Goal: Entertainment & Leisure: Consume media (video, audio)

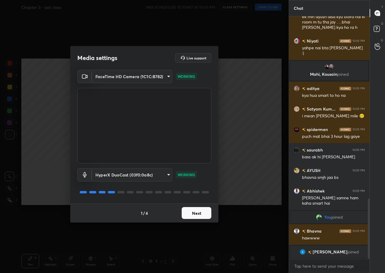
scroll to position [733, 0]
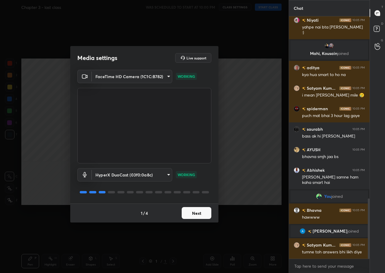
click at [200, 216] on button "Next" at bounding box center [197, 213] width 30 height 12
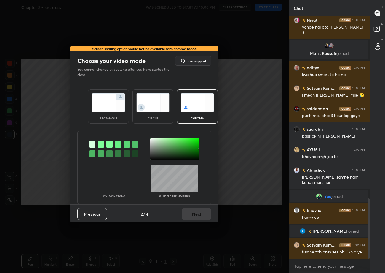
drag, startPoint x: 198, startPoint y: 214, endPoint x: 192, endPoint y: 207, distance: 8.6
click at [195, 211] on div "Previous 2 / 4 Next" at bounding box center [144, 213] width 148 height 19
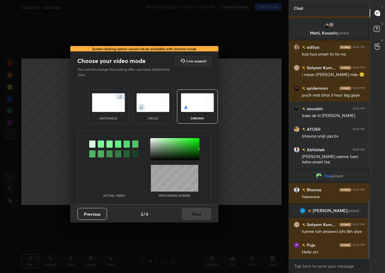
click at [99, 98] on img at bounding box center [108, 102] width 33 height 19
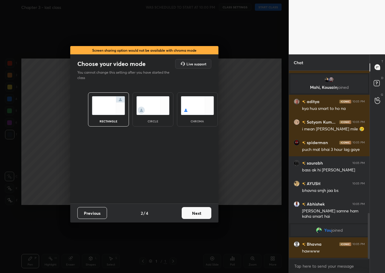
scroll to position [2, 2]
drag, startPoint x: 99, startPoint y: 98, endPoint x: 134, endPoint y: 105, distance: 35.5
click at [99, 98] on img at bounding box center [108, 105] width 33 height 19
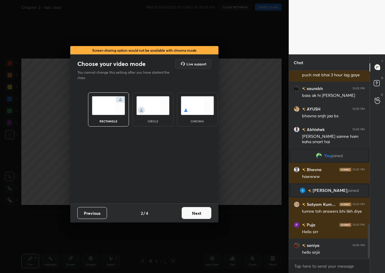
scroll to position [849, 0]
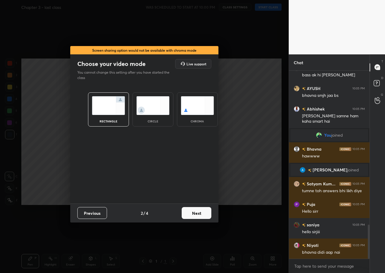
click at [201, 216] on button "Next" at bounding box center [197, 213] width 30 height 12
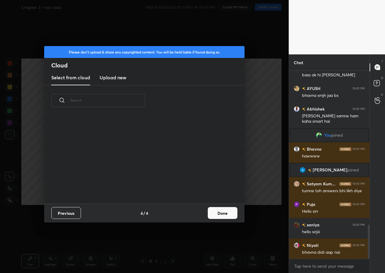
click at [216, 212] on button "Done" at bounding box center [223, 213] width 30 height 12
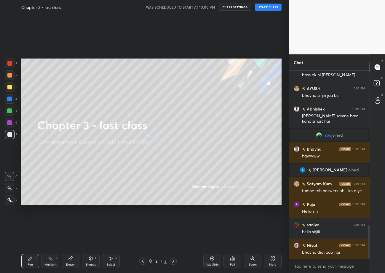
scroll to position [874, 0]
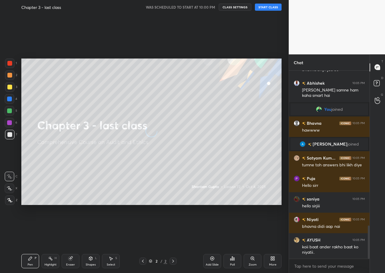
click at [277, 7] on button "START CLASS" at bounding box center [268, 7] width 27 height 7
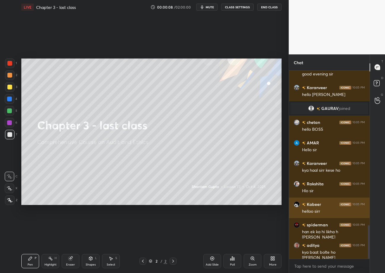
scroll to position [884, 0]
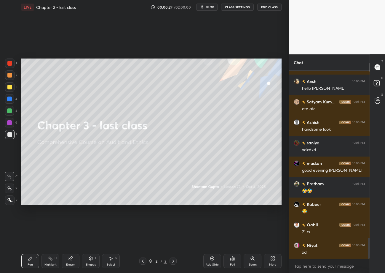
click at [275, 265] on div "More" at bounding box center [272, 264] width 7 height 3
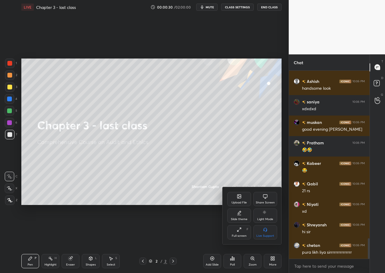
click at [237, 197] on icon at bounding box center [239, 196] width 5 height 5
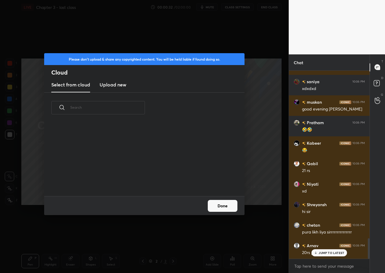
click at [116, 88] on h3 "Upload new" at bounding box center [113, 84] width 27 height 7
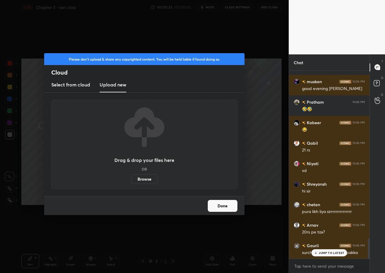
click at [142, 177] on label "Browse" at bounding box center [144, 178] width 26 height 9
click at [131, 177] on input "Browse" at bounding box center [131, 178] width 0 height 9
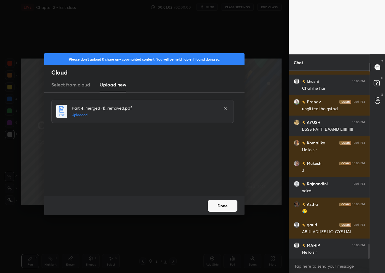
click at [228, 207] on button "Done" at bounding box center [223, 206] width 30 height 12
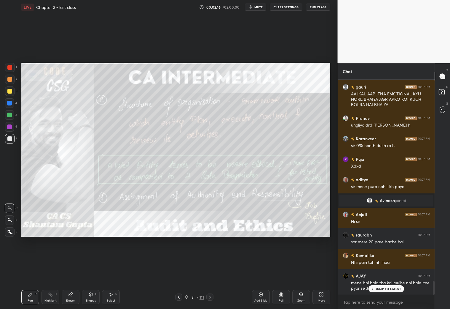
click at [211, 272] on icon at bounding box center [210, 296] width 5 height 5
click at [210, 272] on icon at bounding box center [210, 296] width 5 height 5
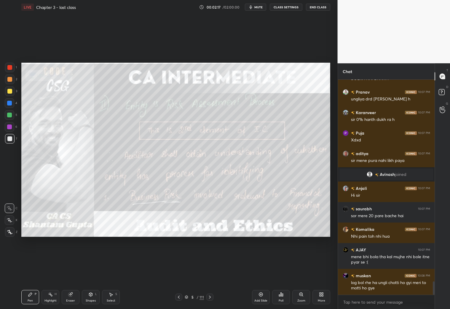
click at [211, 272] on icon at bounding box center [210, 296] width 5 height 5
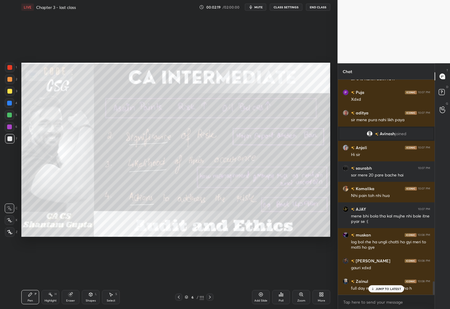
click at [210, 272] on icon at bounding box center [210, 296] width 2 height 3
click at [211, 272] on icon at bounding box center [210, 296] width 5 height 5
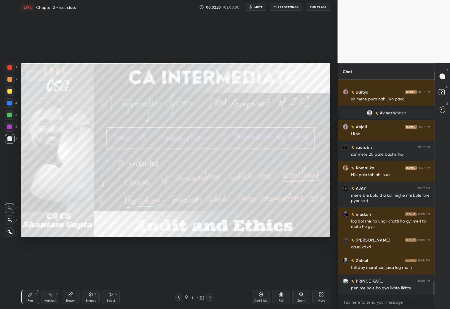
click at [211, 272] on icon at bounding box center [210, 296] width 5 height 5
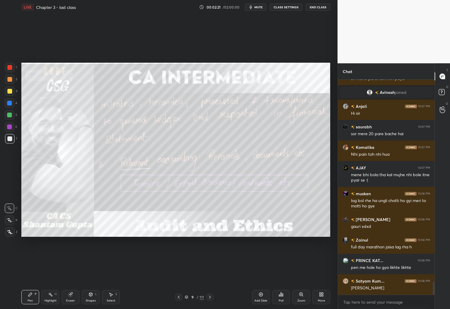
click at [212, 272] on div at bounding box center [210, 296] width 7 height 7
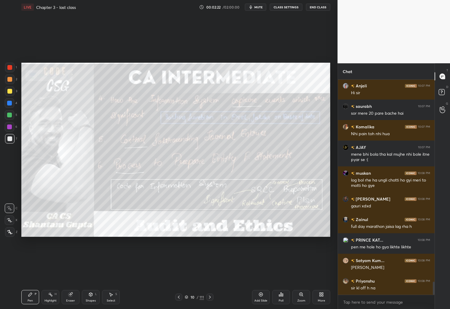
click at [212, 272] on div at bounding box center [210, 296] width 7 height 7
click at [212, 272] on div "Pen P Highlight H Eraser Shapes L Select S 11 / 111 Add Slide Poll Zoom More" at bounding box center [175, 297] width 309 height 24
click at [211, 272] on icon at bounding box center [210, 296] width 5 height 5
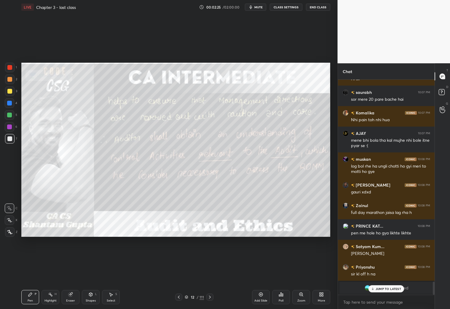
click at [213, 272] on div at bounding box center [210, 296] width 7 height 7
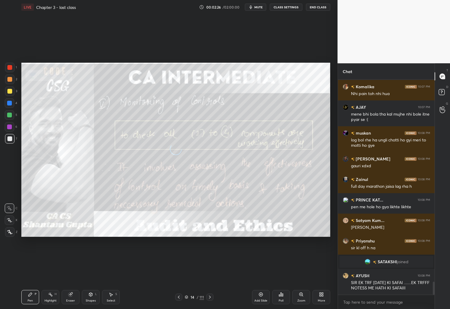
click at [213, 272] on div at bounding box center [210, 296] width 7 height 7
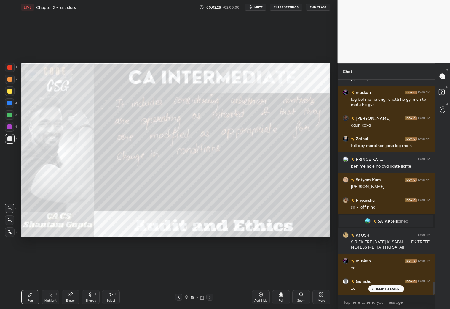
drag, startPoint x: 215, startPoint y: 296, endPoint x: 215, endPoint y: 293, distance: 3.0
click at [214, 272] on div "15 / 111" at bounding box center [194, 296] width 115 height 7
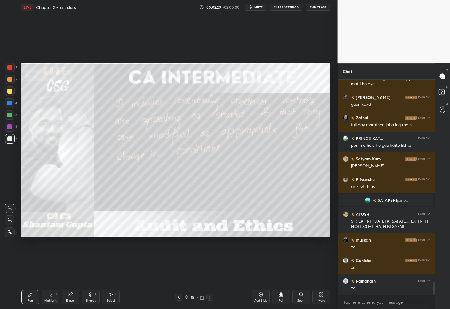
click at [212, 272] on icon at bounding box center [210, 296] width 5 height 5
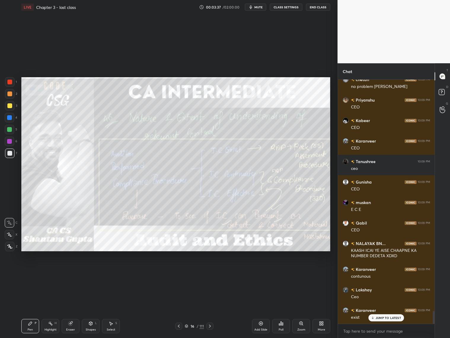
scroll to position [4470, 0]
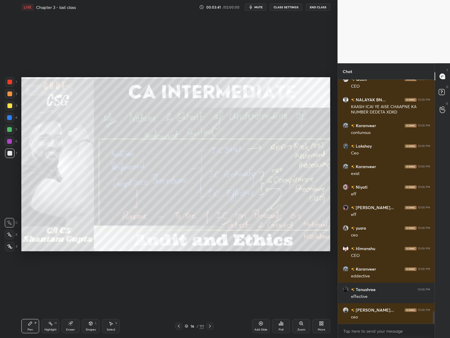
click at [210, 272] on icon at bounding box center [210, 325] width 2 height 3
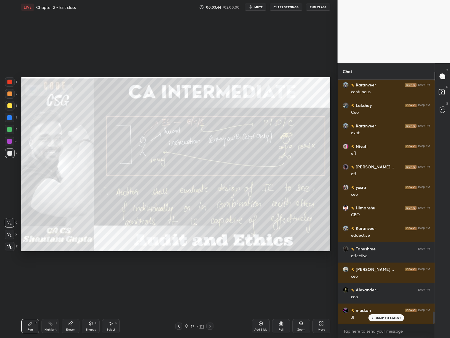
scroll to position [4593, 0]
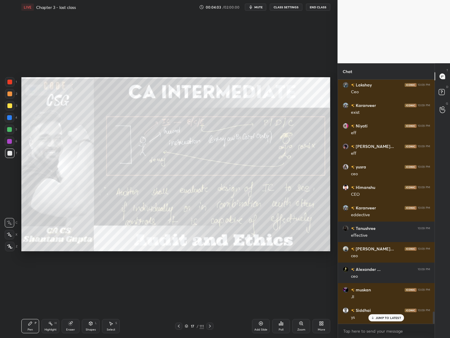
click at [210, 272] on icon at bounding box center [210, 325] width 5 height 5
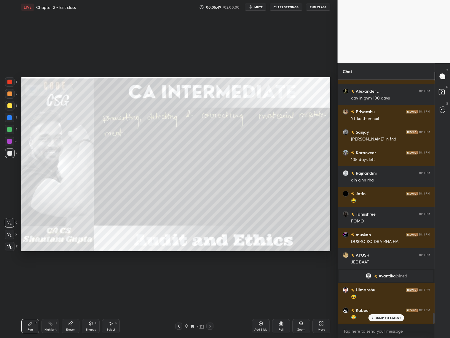
scroll to position [5286, 0]
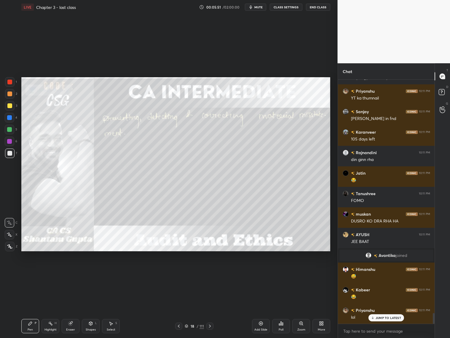
click at [213, 272] on div at bounding box center [210, 325] width 7 height 7
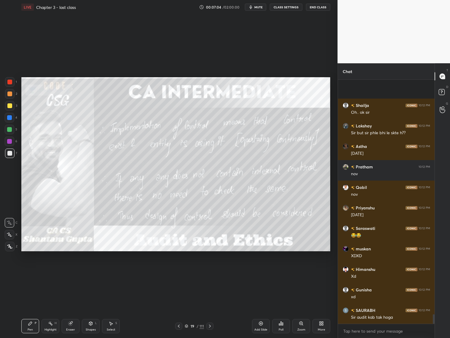
scroll to position [5952, 0]
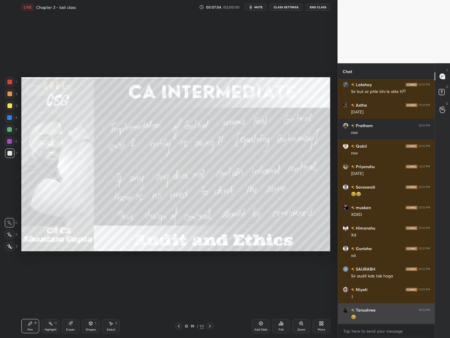
click at [383, 272] on div "😂" at bounding box center [390, 317] width 79 height 6
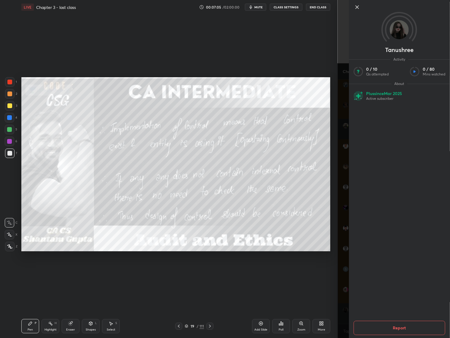
click at [343, 272] on div "Tanushree Activity 0 / 10 Qs attempted 0 / 80 Mins watched About Plus since Mar…" at bounding box center [394, 169] width 113 height 338
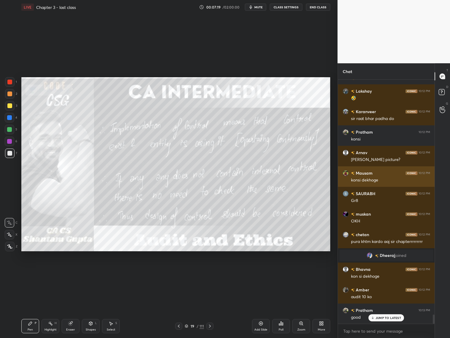
scroll to position [6211, 0]
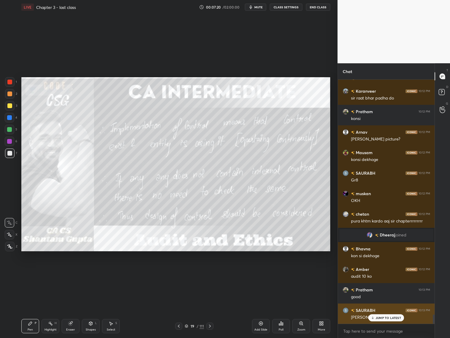
drag, startPoint x: 382, startPoint y: 318, endPoint x: 386, endPoint y: 317, distance: 4.0
click at [384, 272] on div "JUMP TO LATEST" at bounding box center [387, 317] width 36 height 7
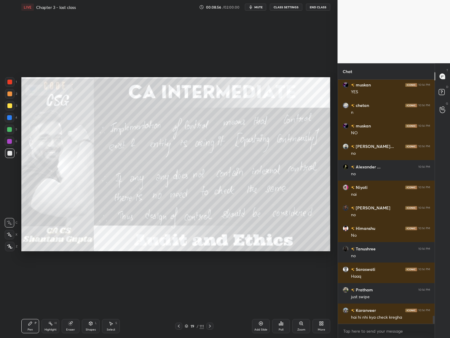
scroll to position [7055, 0]
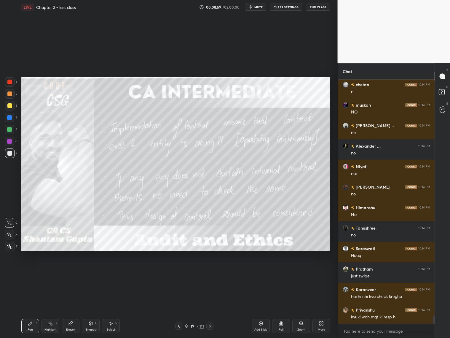
click at [210, 272] on icon at bounding box center [210, 325] width 5 height 5
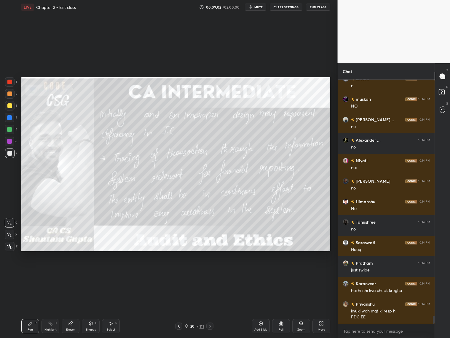
click at [180, 272] on icon at bounding box center [179, 325] width 5 height 5
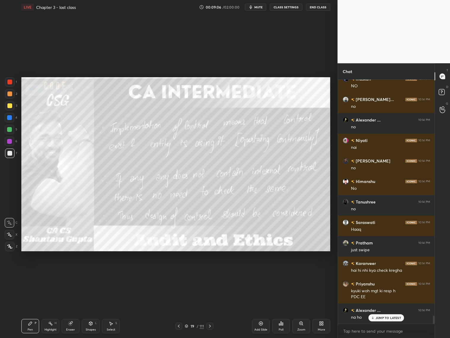
click at [210, 272] on icon at bounding box center [210, 325] width 5 height 5
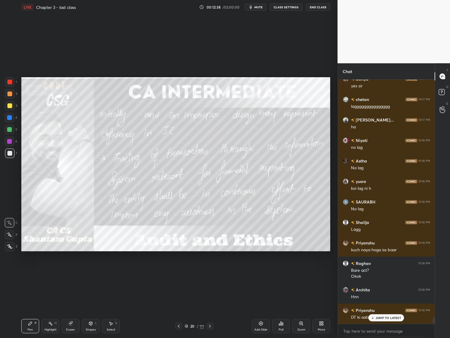
scroll to position [9232, 0]
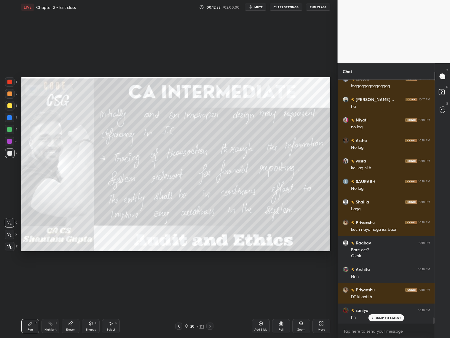
click at [213, 272] on div at bounding box center [210, 325] width 7 height 7
click at [180, 272] on icon at bounding box center [179, 325] width 5 height 5
click at [178, 272] on icon at bounding box center [179, 325] width 5 height 5
click at [177, 272] on icon at bounding box center [179, 325] width 5 height 5
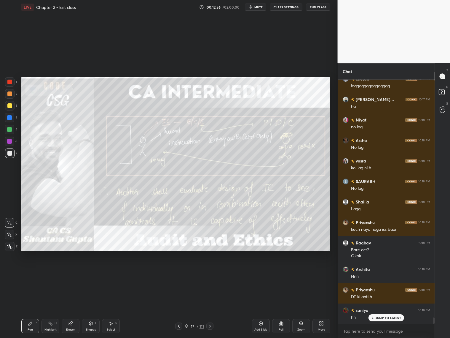
click at [178, 272] on icon at bounding box center [179, 325] width 5 height 5
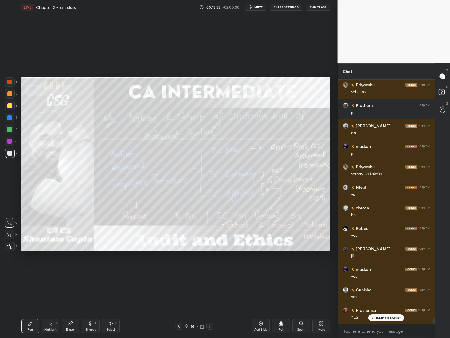
scroll to position [9647, 0]
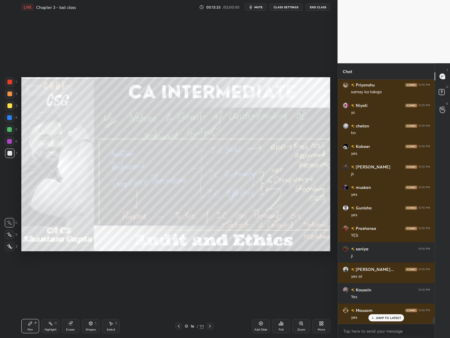
click at [210, 272] on icon at bounding box center [210, 325] width 5 height 5
click at [211, 272] on icon at bounding box center [210, 325] width 5 height 5
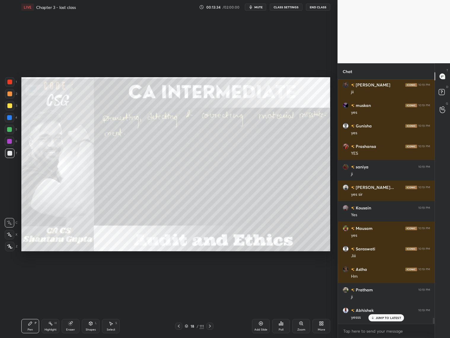
click at [212, 272] on icon at bounding box center [210, 325] width 5 height 5
click at [211, 272] on icon at bounding box center [210, 325] width 5 height 5
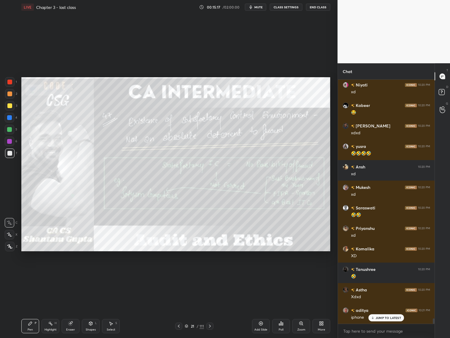
scroll to position [10966, 0]
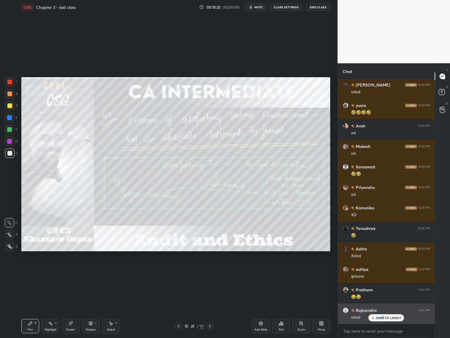
drag, startPoint x: 383, startPoint y: 317, endPoint x: 387, endPoint y: 316, distance: 3.9
click at [384, 272] on p "JUMP TO LATEST" at bounding box center [389, 318] width 26 height 4
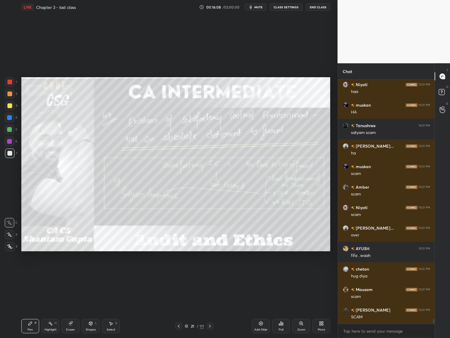
scroll to position [11416, 0]
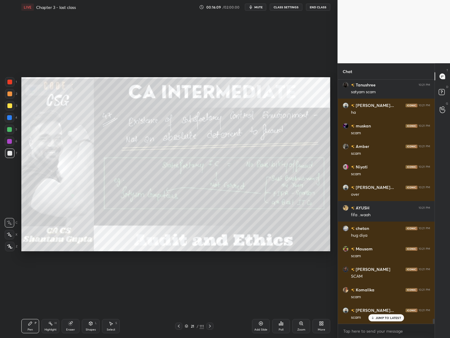
click at [210, 272] on icon at bounding box center [210, 325] width 2 height 3
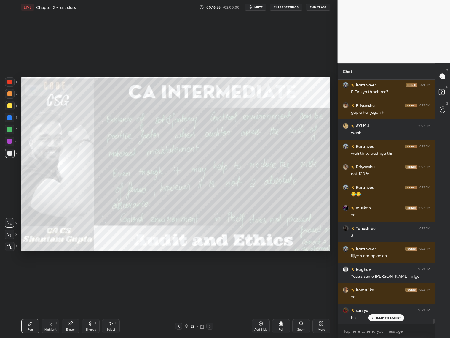
scroll to position [11744, 0]
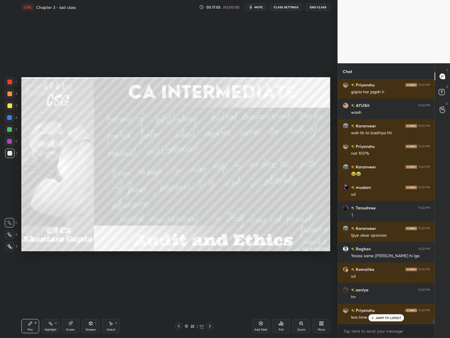
click at [211, 272] on icon at bounding box center [210, 325] width 5 height 5
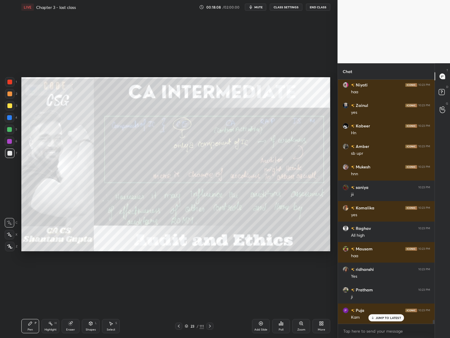
scroll to position [14954, 0]
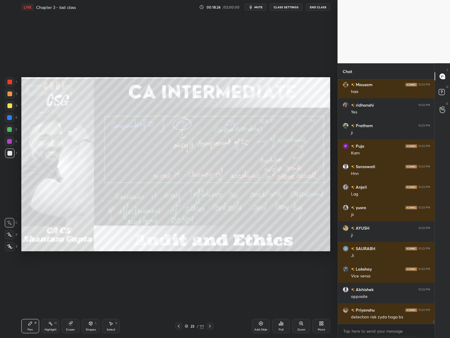
drag, startPoint x: 209, startPoint y: 326, endPoint x: 213, endPoint y: 325, distance: 4.2
click at [210, 272] on icon at bounding box center [210, 325] width 5 height 5
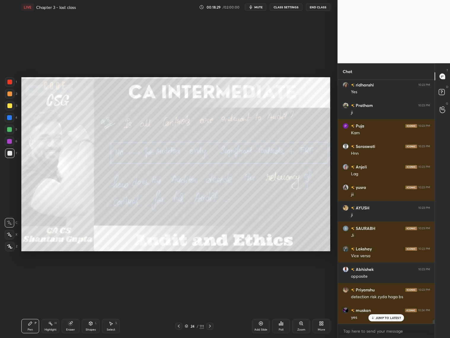
click at [178, 272] on icon at bounding box center [179, 325] width 5 height 5
click at [179, 272] on icon at bounding box center [179, 325] width 2 height 3
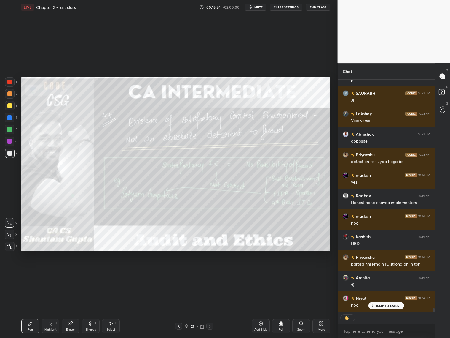
scroll to position [15171, 0]
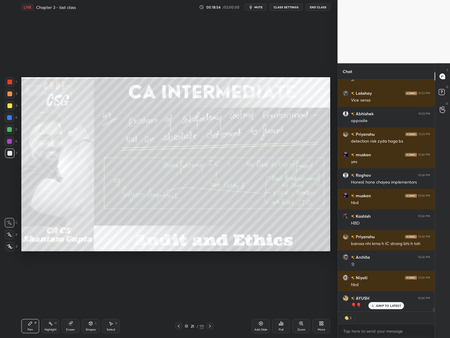
click at [209, 272] on icon at bounding box center [210, 325] width 5 height 5
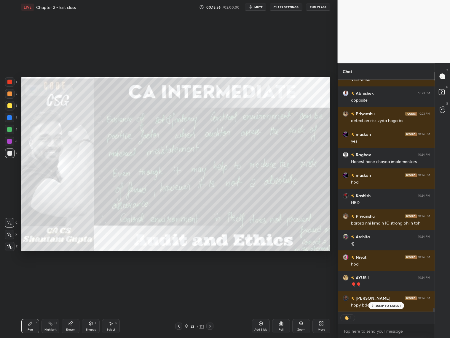
click at [212, 272] on icon at bounding box center [210, 325] width 5 height 5
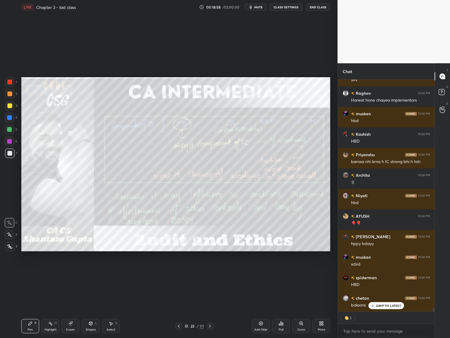
click at [211, 272] on div at bounding box center [210, 325] width 7 height 7
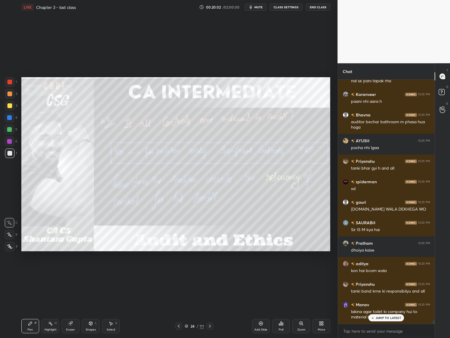
scroll to position [16090, 0]
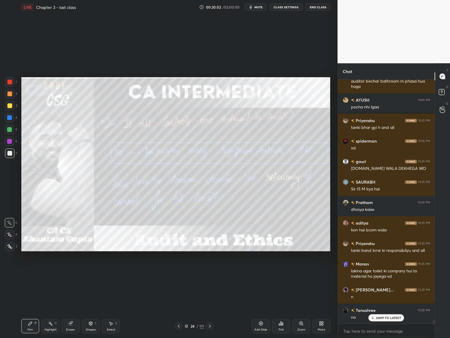
click at [180, 272] on icon at bounding box center [179, 325] width 5 height 5
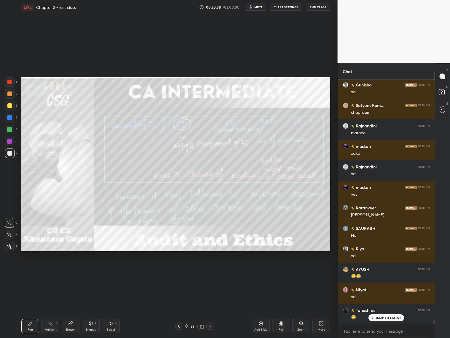
scroll to position [16678, 0]
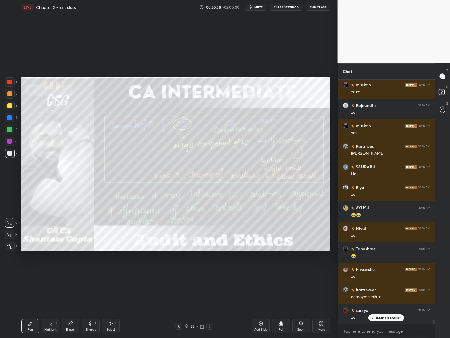
click at [212, 272] on icon at bounding box center [210, 325] width 5 height 5
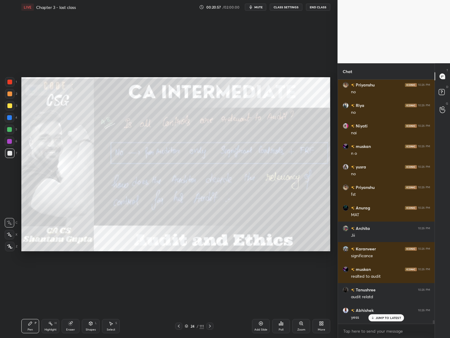
scroll to position [16999, 0]
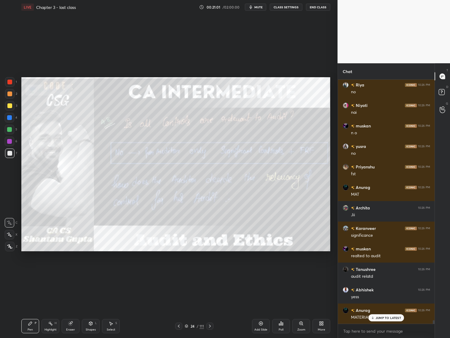
click at [210, 272] on icon at bounding box center [210, 325] width 5 height 5
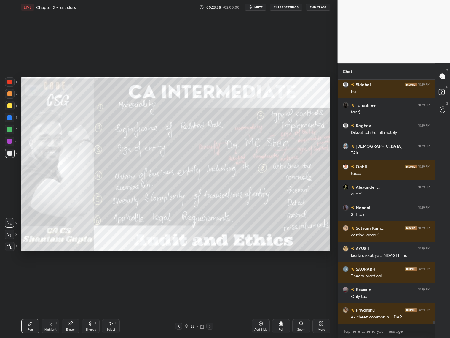
scroll to position [19262, 0]
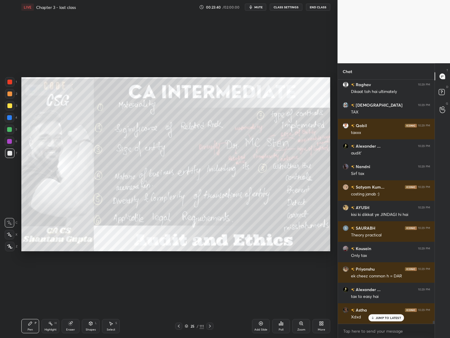
click at [210, 272] on icon at bounding box center [210, 325] width 5 height 5
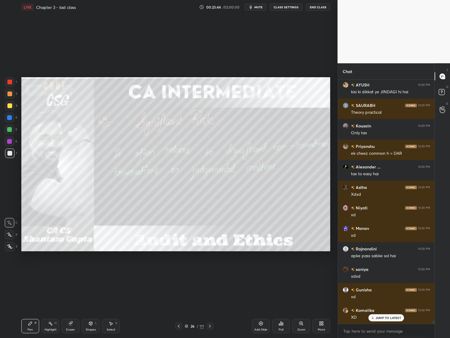
scroll to position [19426, 0]
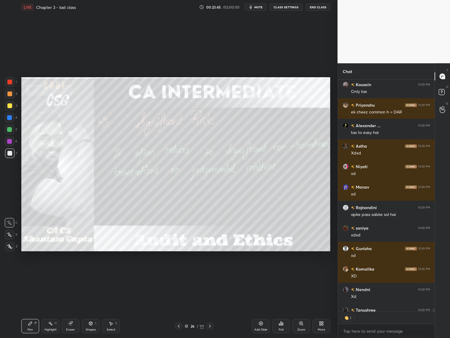
click at [181, 272] on div at bounding box center [178, 325] width 7 height 7
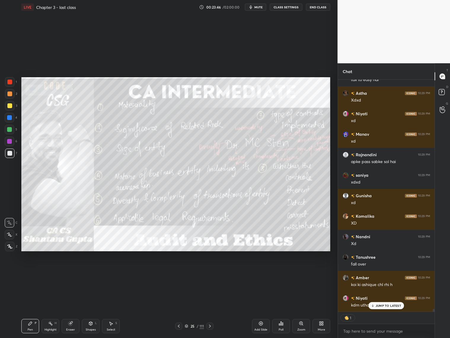
click at [179, 272] on icon at bounding box center [179, 325] width 5 height 5
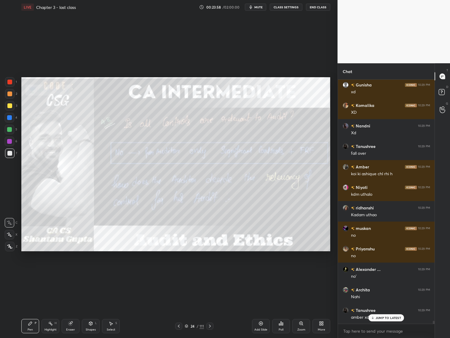
click at [209, 272] on icon at bounding box center [210, 325] width 5 height 5
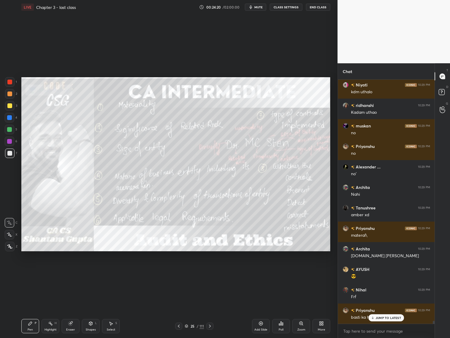
click at [210, 272] on icon at bounding box center [210, 325] width 5 height 5
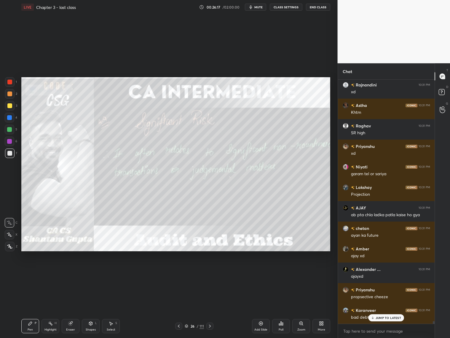
scroll to position [21505, 0]
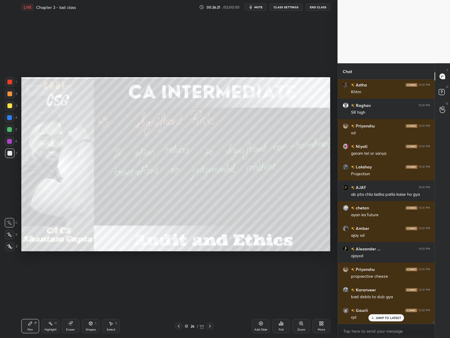
click at [211, 272] on icon at bounding box center [210, 325] width 5 height 5
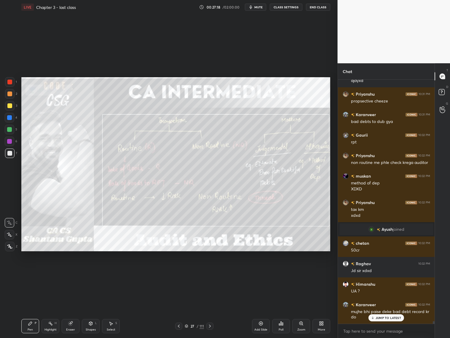
scroll to position [21700, 0]
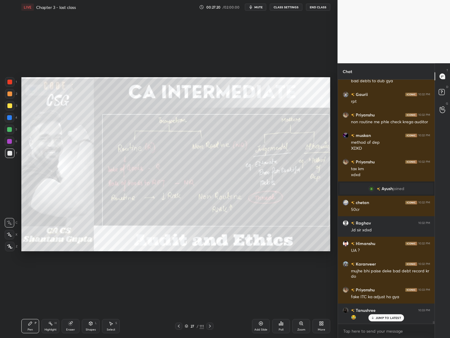
click at [212, 272] on icon at bounding box center [210, 325] width 5 height 5
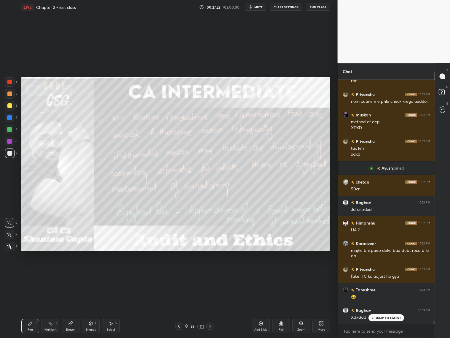
scroll to position [21761, 0]
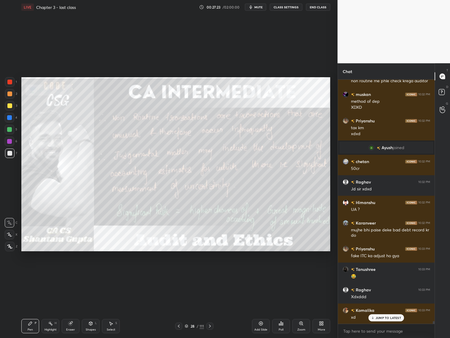
click at [382, 272] on div "JUMP TO LATEST" at bounding box center [387, 317] width 36 height 7
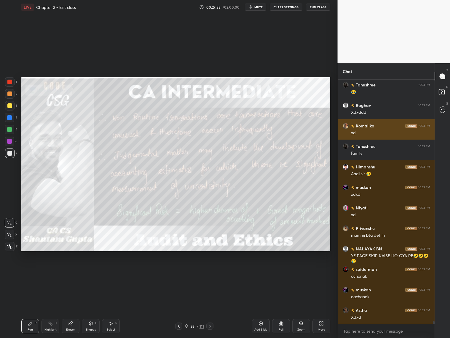
scroll to position [21971, 0]
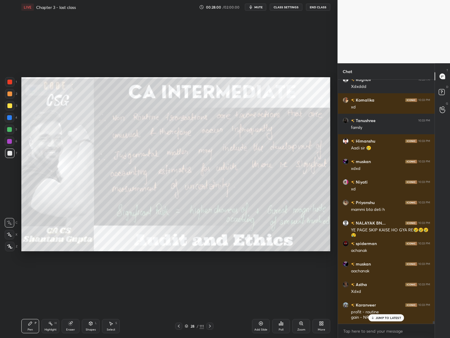
drag, startPoint x: 180, startPoint y: 327, endPoint x: 180, endPoint y: 323, distance: 3.6
click at [180, 272] on icon at bounding box center [179, 325] width 5 height 5
click at [212, 272] on div at bounding box center [210, 325] width 7 height 7
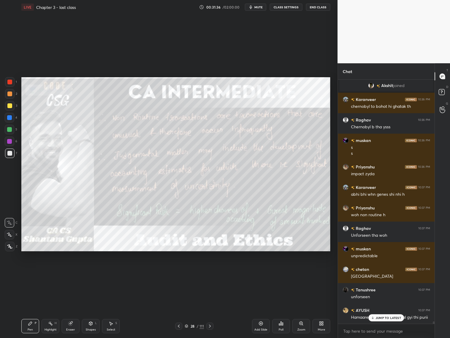
scroll to position [24494, 0]
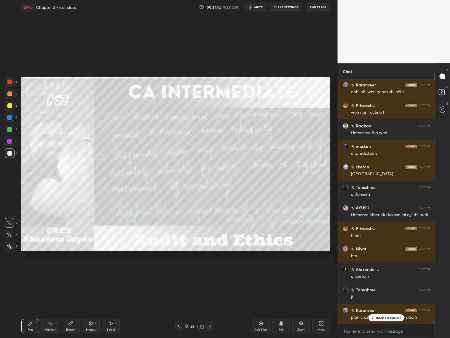
click at [209, 272] on icon at bounding box center [210, 325] width 5 height 5
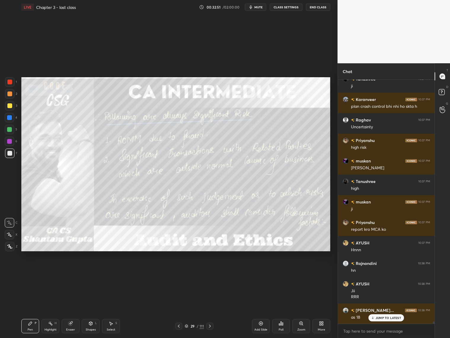
scroll to position [24807, 0]
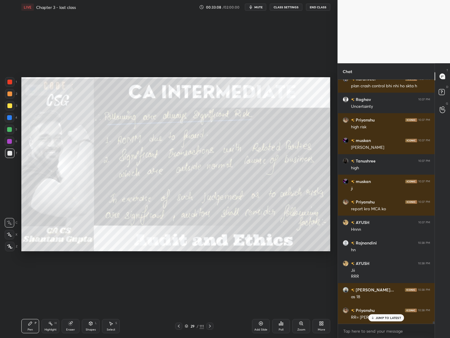
click at [210, 272] on icon at bounding box center [210, 325] width 5 height 5
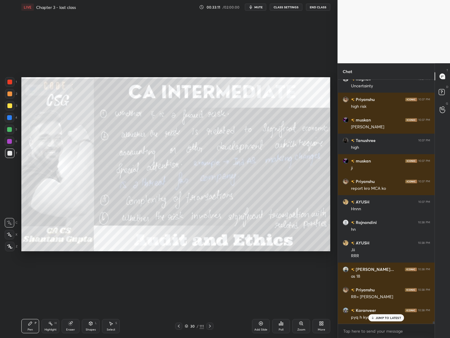
click at [180, 272] on icon at bounding box center [179, 325] width 5 height 5
click at [210, 272] on icon at bounding box center [210, 325] width 5 height 5
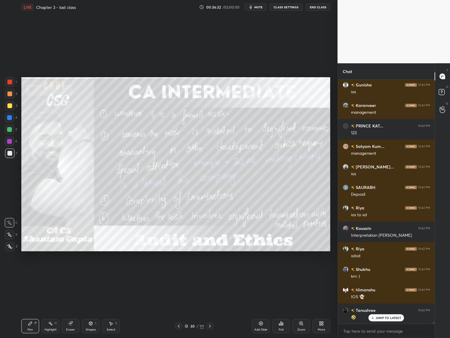
scroll to position [27455, 0]
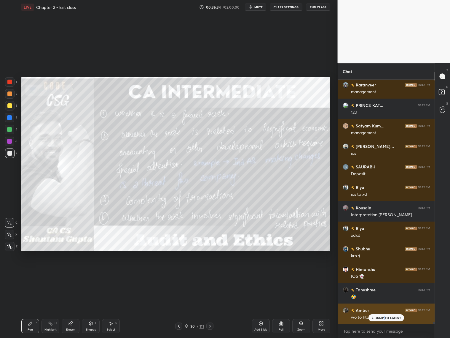
click at [385, 272] on p "JUMP TO LATEST" at bounding box center [389, 318] width 26 height 4
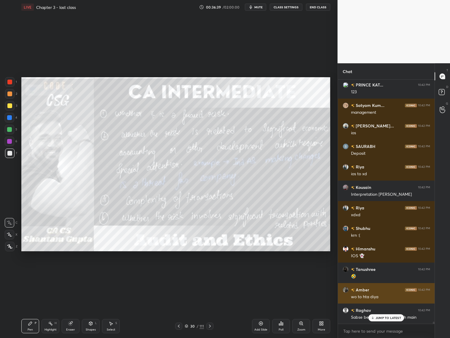
scroll to position [27510, 0]
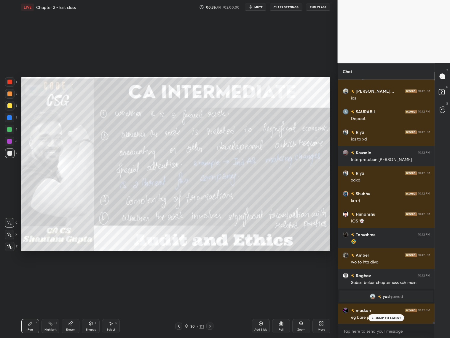
click at [211, 272] on icon at bounding box center [210, 325] width 5 height 5
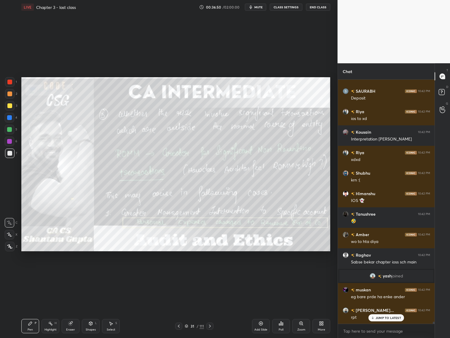
scroll to position [27551, 0]
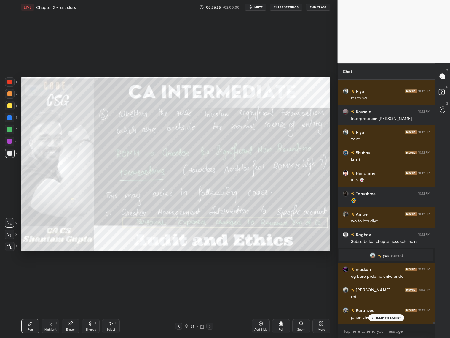
click at [180, 272] on icon at bounding box center [179, 325] width 5 height 5
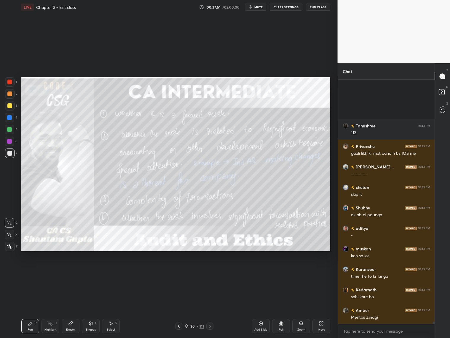
scroll to position [28063, 0]
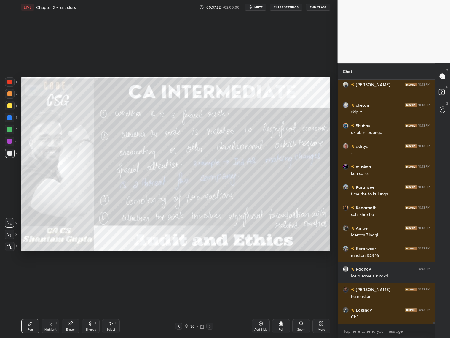
click at [210, 272] on icon at bounding box center [210, 325] width 5 height 5
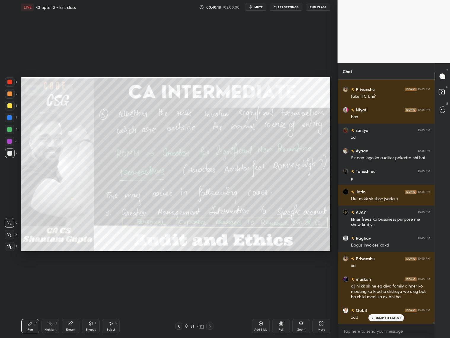
scroll to position [30704, 0]
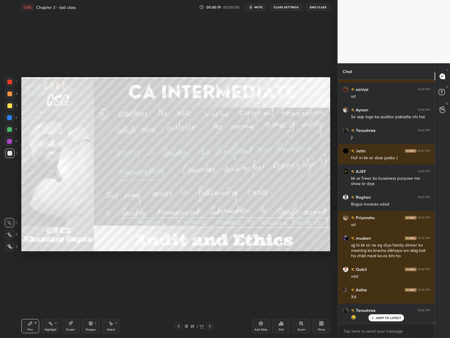
click at [210, 272] on icon at bounding box center [210, 325] width 5 height 5
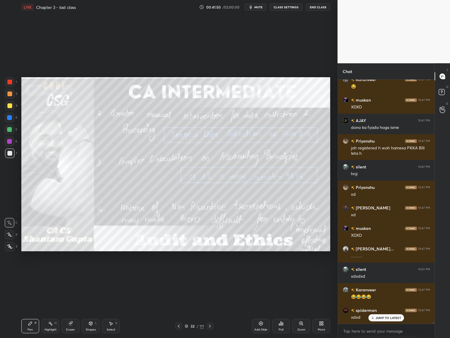
scroll to position [31856, 0]
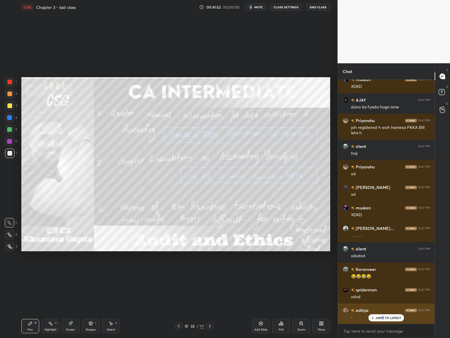
drag, startPoint x: 383, startPoint y: 318, endPoint x: 386, endPoint y: 316, distance: 3.6
click at [384, 272] on p "JUMP TO LATEST" at bounding box center [389, 318] width 26 height 4
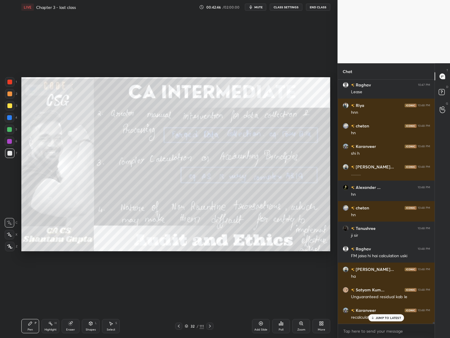
scroll to position [32210, 0]
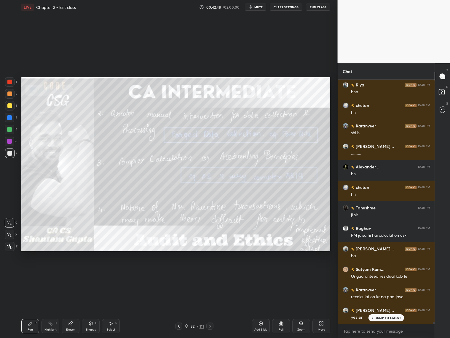
click at [187, 272] on icon at bounding box center [187, 326] width 4 height 4
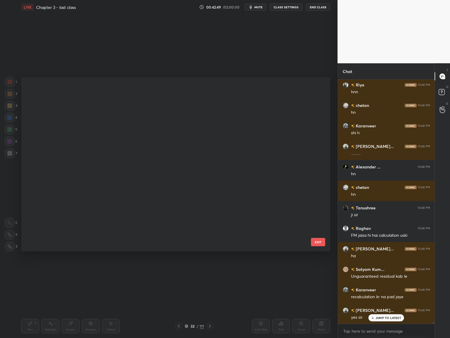
scroll to position [415, 0]
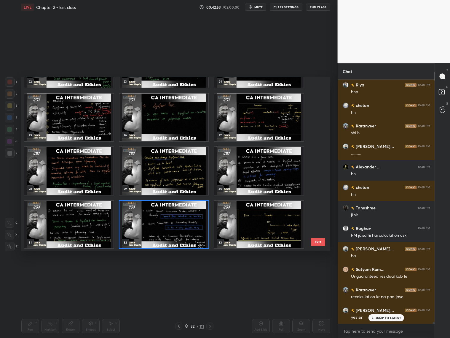
click at [260, 231] on img "grid" at bounding box center [259, 224] width 89 height 47
click at [261, 231] on img "grid" at bounding box center [259, 224] width 89 height 47
click at [260, 231] on img "grid" at bounding box center [259, 224] width 89 height 47
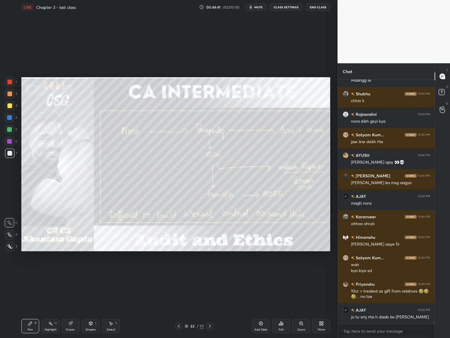
scroll to position [32753, 0]
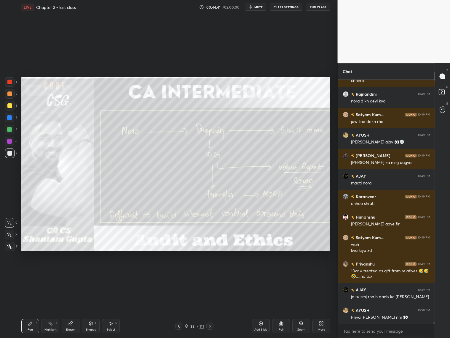
click at [188, 272] on div "33 / 111" at bounding box center [194, 325] width 19 height 5
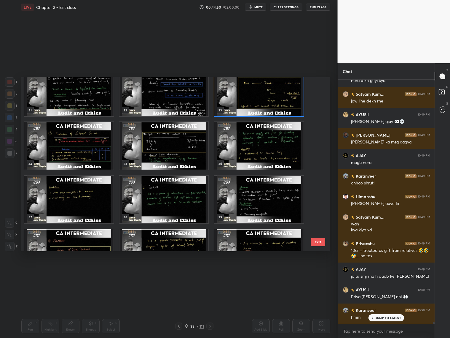
scroll to position [543, 0]
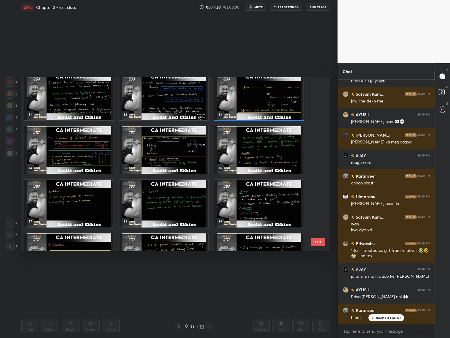
click at [320, 128] on div "28 29 30 31 32 33 34 35 36 37 38 39 40 41 42 EXIT" at bounding box center [175, 164] width 309 height 174
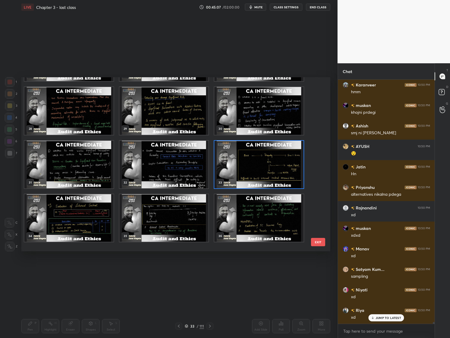
scroll to position [466, 0]
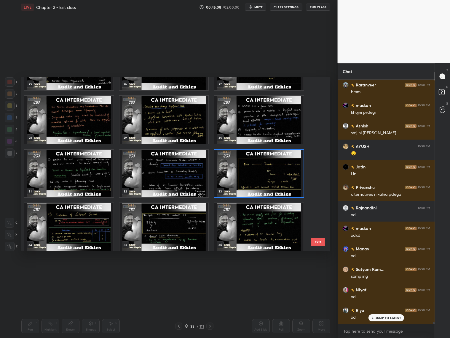
click at [280, 168] on img "grid" at bounding box center [259, 173] width 89 height 47
click at [281, 168] on img "grid" at bounding box center [259, 173] width 89 height 47
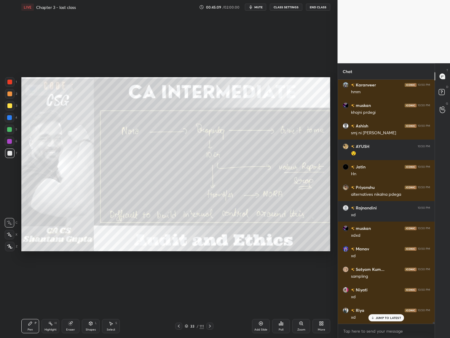
click at [281, 168] on img "grid" at bounding box center [259, 173] width 89 height 47
click at [280, 169] on img "grid" at bounding box center [259, 173] width 89 height 47
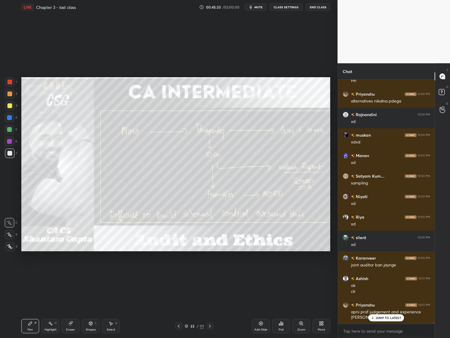
scroll to position [33113, 0]
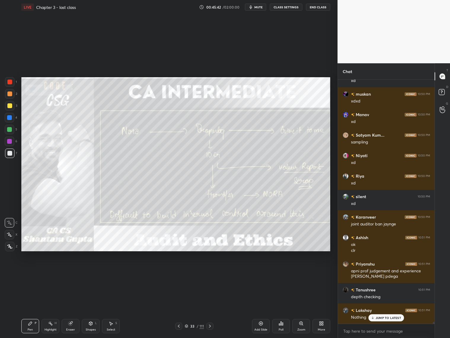
click at [212, 272] on icon at bounding box center [210, 325] width 5 height 5
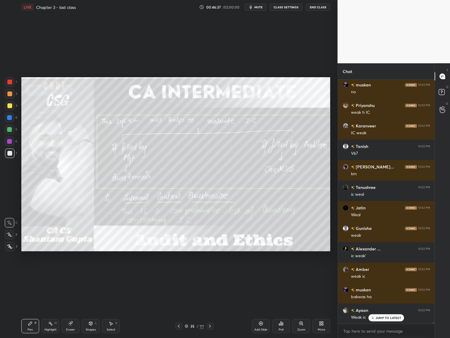
scroll to position [33583, 0]
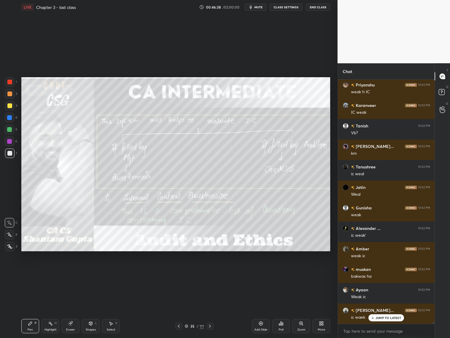
drag, startPoint x: 177, startPoint y: 325, endPoint x: 180, endPoint y: 323, distance: 3.1
click at [179, 272] on icon at bounding box center [179, 325] width 5 height 5
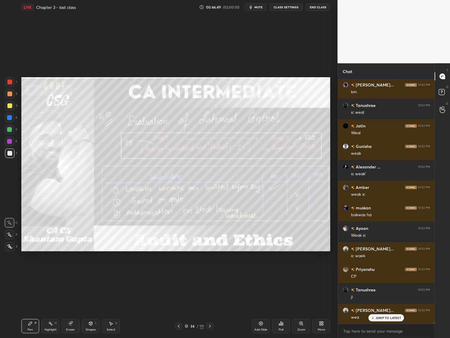
scroll to position [33651, 0]
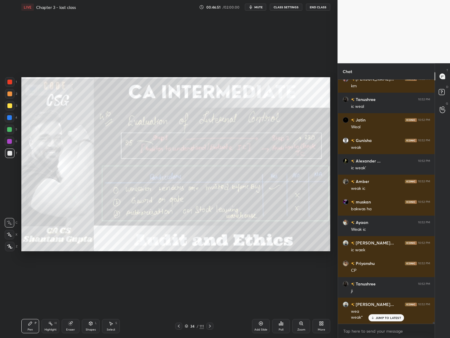
click at [211, 272] on div "Pen P Highlight H Eraser Shapes L Select S 34 / 111 Add Slide Poll Zoom More" at bounding box center [175, 326] width 309 height 24
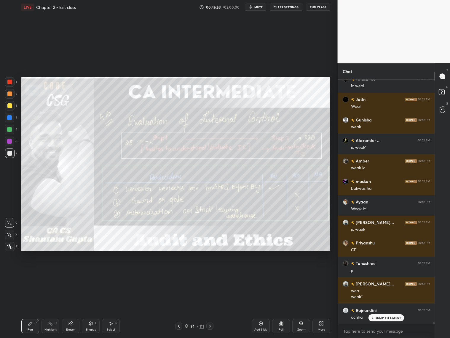
click at [215, 272] on div "34 / 111" at bounding box center [194, 325] width 115 height 7
click at [209, 272] on icon at bounding box center [210, 325] width 5 height 5
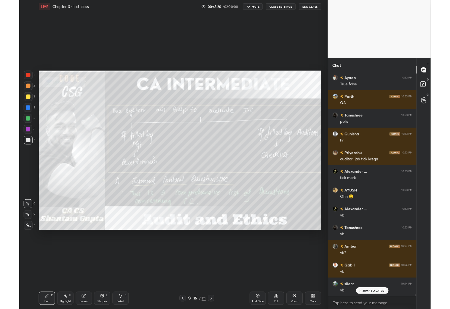
scroll to position [227, 95]
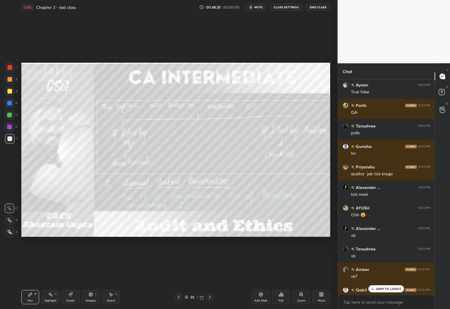
type textarea "x"
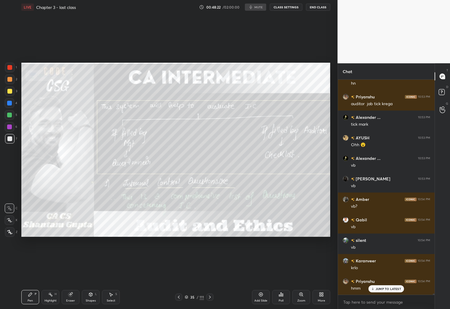
scroll to position [35215, 0]
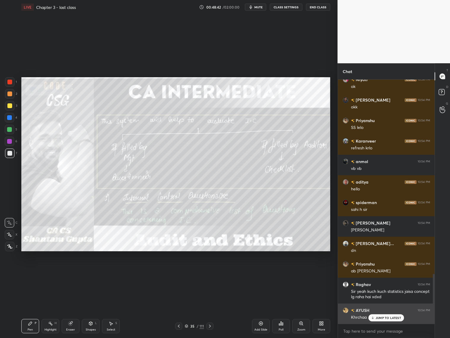
scroll to position [967, 0]
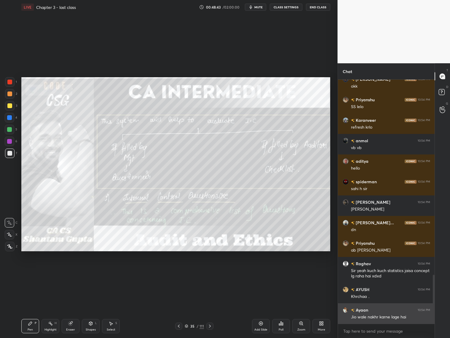
click at [388, 308] on div "Jio wale nakhr karne lage hai" at bounding box center [390, 317] width 79 height 6
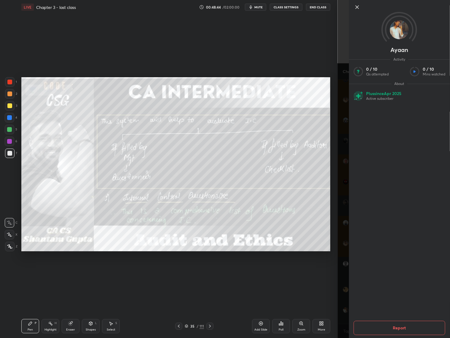
click at [337, 280] on div "1 2 3 4 5 6 7 C X Z C X Z E E Erase all H H LIVE Chapter 3 - last class 00:48:4…" at bounding box center [169, 169] width 338 height 338
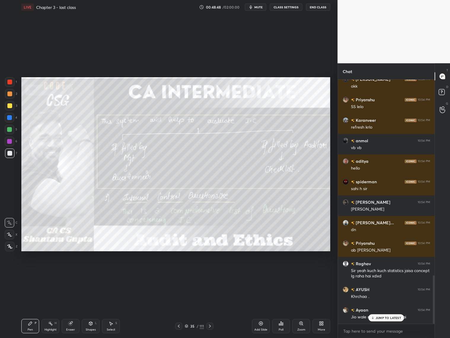
scroll to position [987, 0]
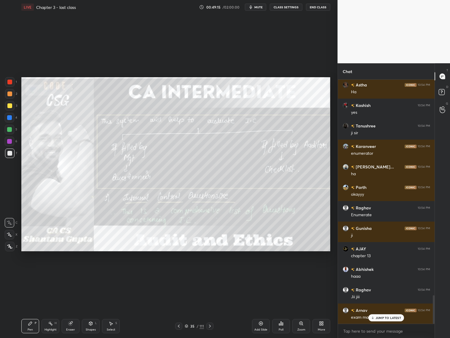
drag, startPoint x: 211, startPoint y: 325, endPoint x: 212, endPoint y: 322, distance: 3.2
click at [212, 308] on icon at bounding box center [210, 325] width 5 height 5
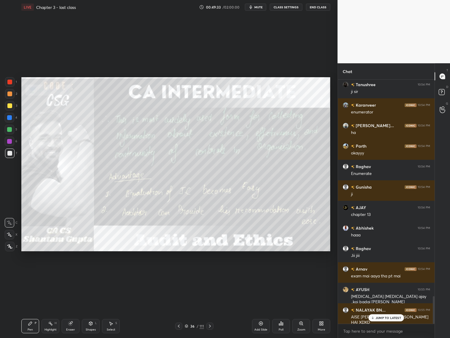
scroll to position [1908, 0]
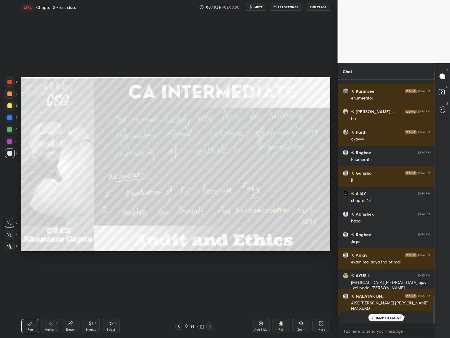
click at [211, 308] on icon at bounding box center [210, 325] width 5 height 5
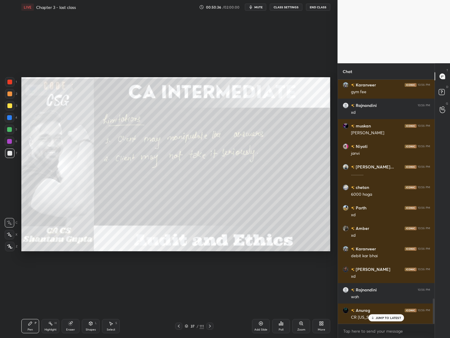
scroll to position [2148, 0]
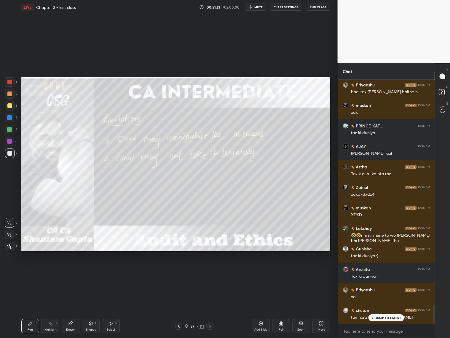
click at [210, 308] on div at bounding box center [210, 325] width 7 height 7
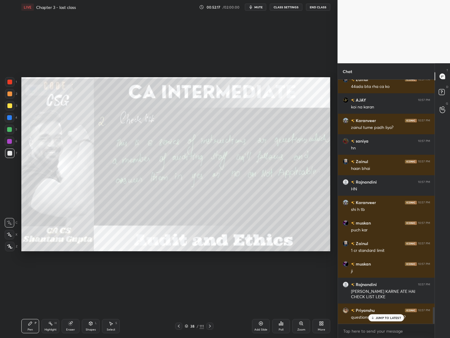
scroll to position [3366, 0]
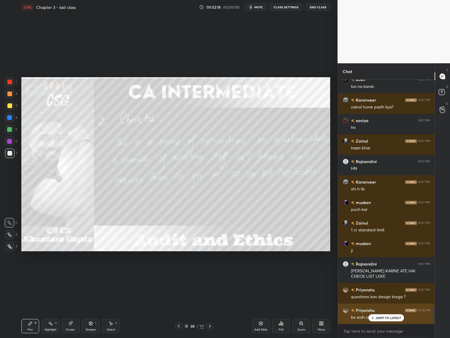
click at [395, 308] on div "[PERSON_NAME] 10:58 PM bs woh confusion tha" at bounding box center [386, 313] width 97 height 20
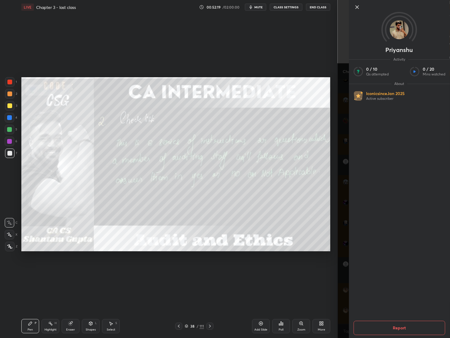
click at [348, 297] on div "[PERSON_NAME] Activity 0 / 10 Qs attempted 0 / 20 Mins watched About Iconic sin…" at bounding box center [394, 169] width 113 height 338
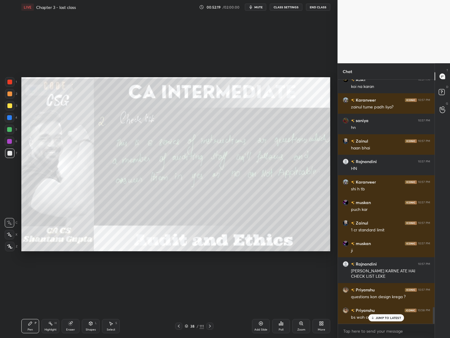
click at [385, 308] on p "JUMP TO LATEST" at bounding box center [389, 318] width 26 height 4
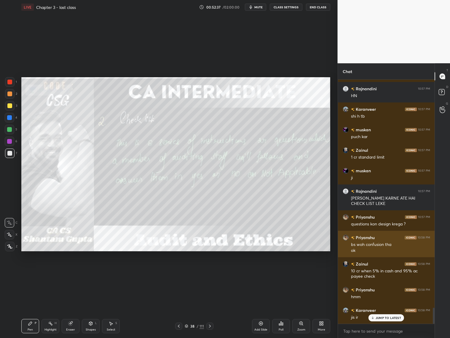
scroll to position [3459, 0]
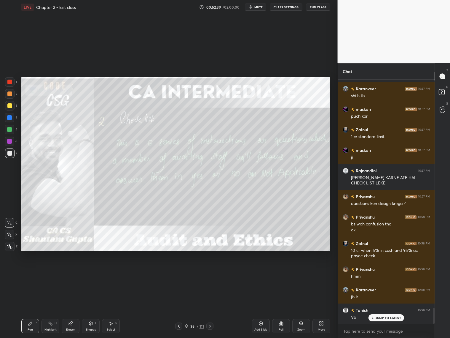
click at [211, 308] on icon at bounding box center [210, 325] width 5 height 5
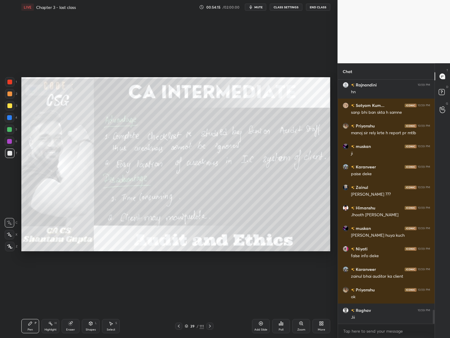
scroll to position [4012, 0]
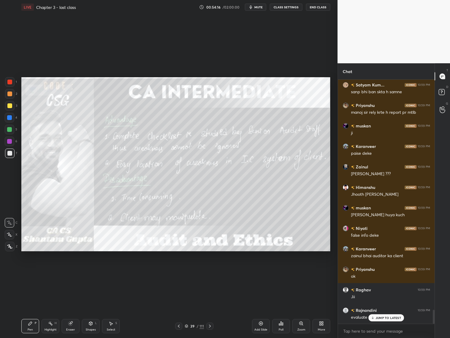
click at [177, 308] on div at bounding box center [178, 325] width 7 height 7
click at [179, 308] on icon at bounding box center [179, 325] width 5 height 5
click at [181, 308] on div at bounding box center [178, 325] width 7 height 7
click at [180, 308] on icon at bounding box center [179, 325] width 5 height 5
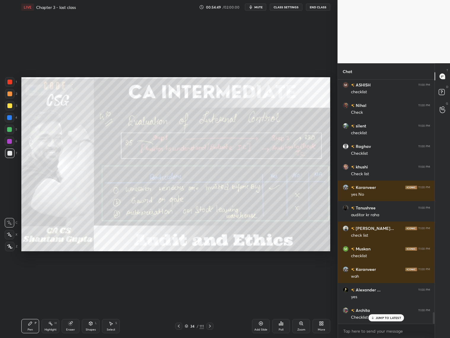
scroll to position [4872, 0]
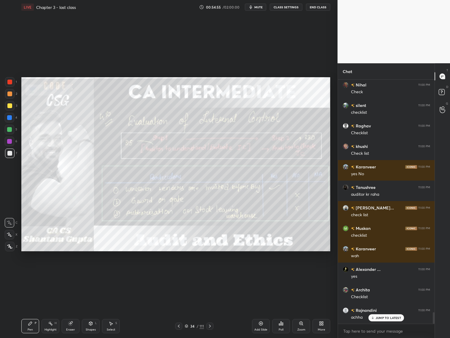
click at [210, 308] on icon at bounding box center [210, 325] width 5 height 5
click at [211, 308] on icon at bounding box center [210, 325] width 5 height 5
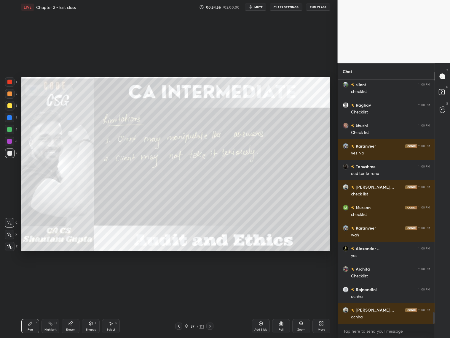
click at [211, 308] on icon at bounding box center [210, 325] width 5 height 5
click at [210, 308] on icon at bounding box center [210, 325] width 5 height 5
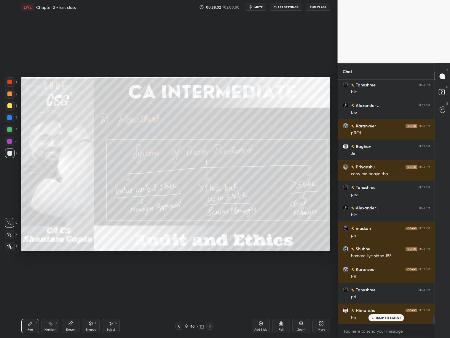
scroll to position [7376, 0]
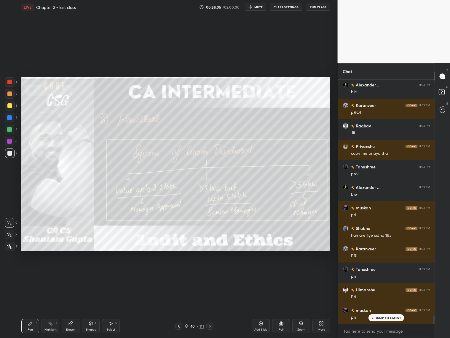
click at [212, 308] on div at bounding box center [210, 325] width 7 height 7
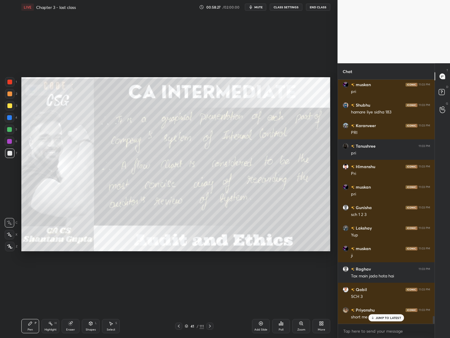
scroll to position [7519, 0]
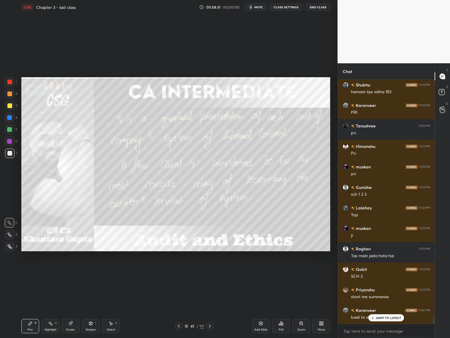
click at [211, 308] on icon at bounding box center [210, 325] width 5 height 5
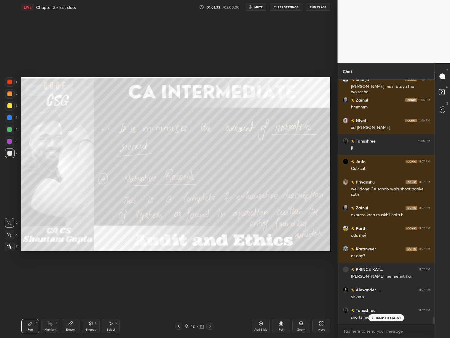
scroll to position [8621, 0]
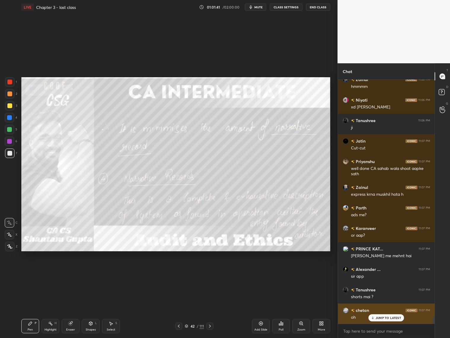
drag, startPoint x: 385, startPoint y: 316, endPoint x: 389, endPoint y: 311, distance: 6.3
click at [386, 308] on p "JUMP TO LATEST" at bounding box center [389, 318] width 26 height 4
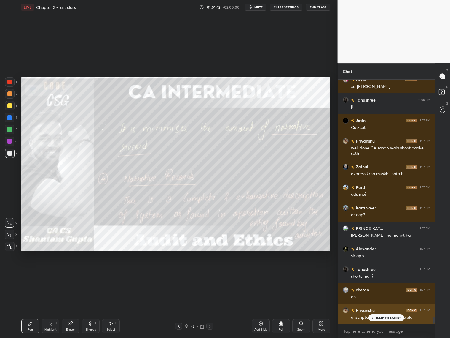
click at [387, 308] on p "JUMP TO LATEST" at bounding box center [389, 318] width 26 height 4
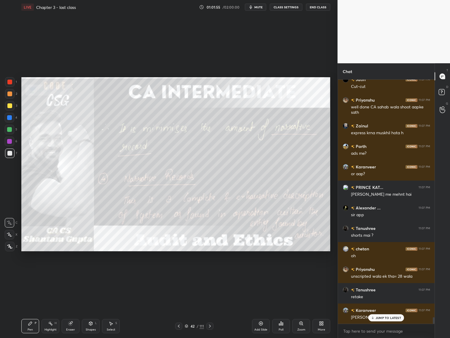
scroll to position [8703, 0]
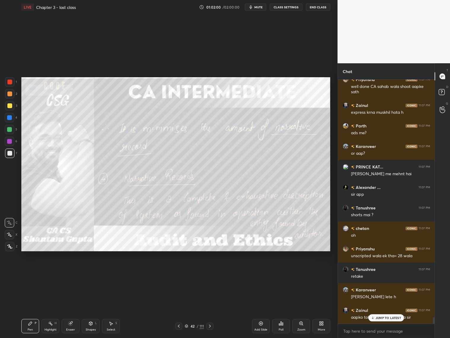
click at [211, 308] on icon at bounding box center [210, 325] width 5 height 5
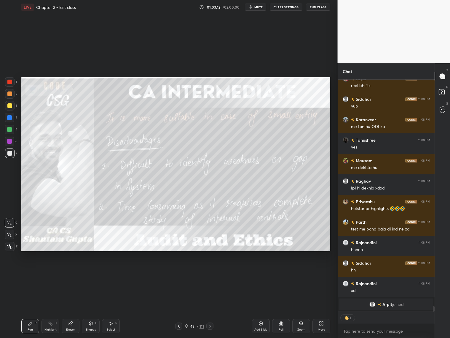
scroll to position [10106, 0]
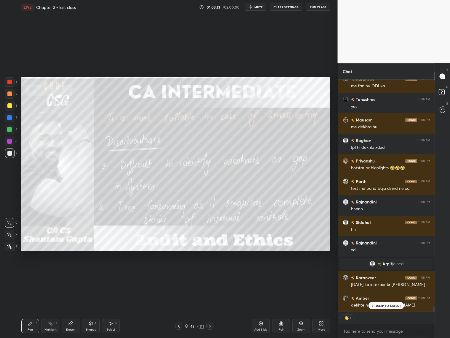
click at [179, 308] on icon at bounding box center [179, 325] width 5 height 5
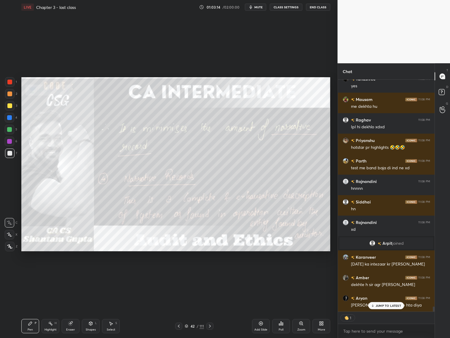
click at [208, 308] on icon at bounding box center [210, 325] width 5 height 5
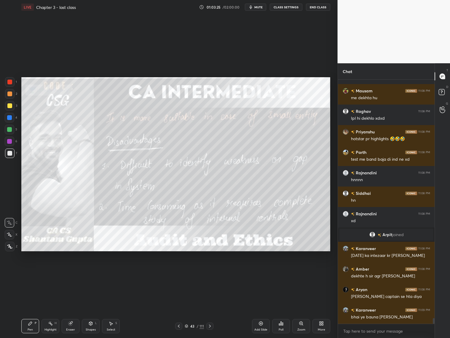
scroll to position [10155, 0]
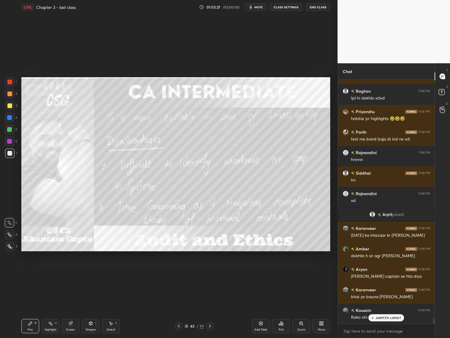
click at [385, 308] on p "JUMP TO LATEST" at bounding box center [389, 318] width 26 height 4
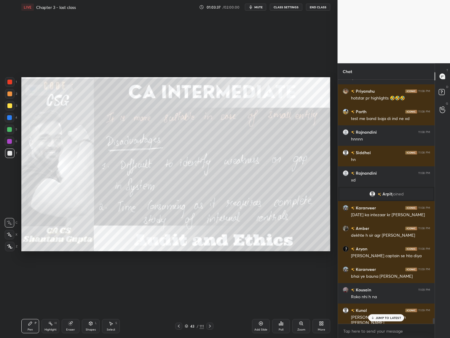
scroll to position [10196, 0]
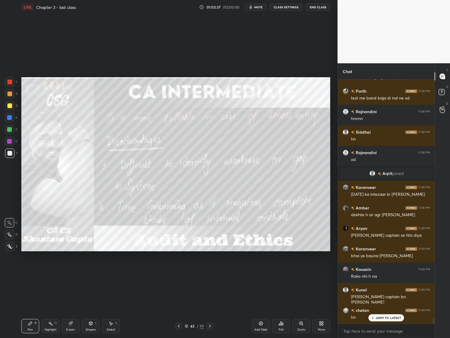
click at [210, 308] on icon at bounding box center [210, 325] width 5 height 5
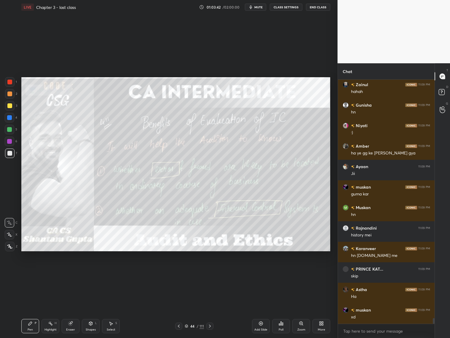
scroll to position [10647, 0]
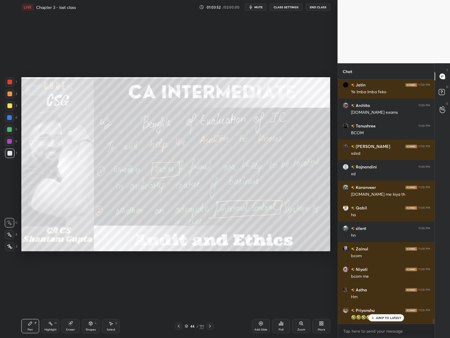
click at [182, 308] on div at bounding box center [178, 325] width 7 height 7
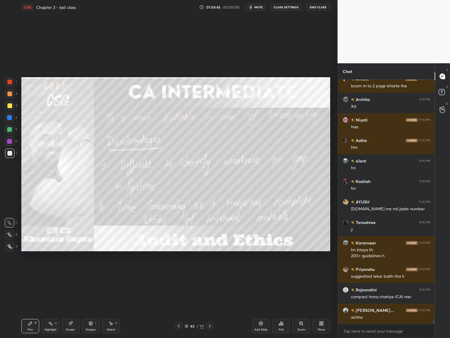
scroll to position [11641, 0]
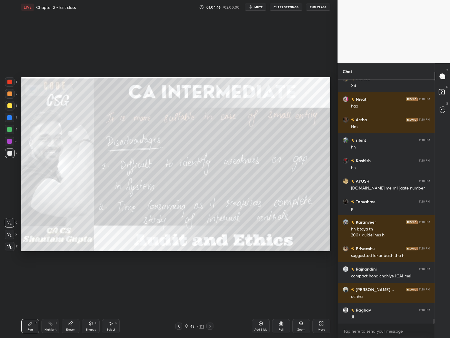
click at [213, 308] on div at bounding box center [210, 325] width 7 height 7
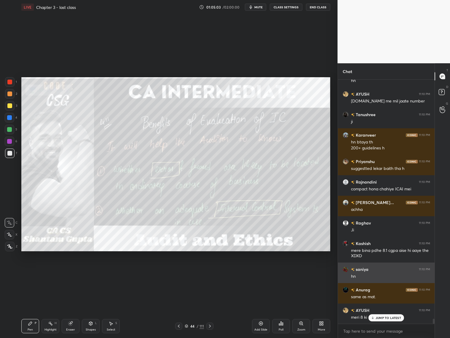
scroll to position [11748, 0]
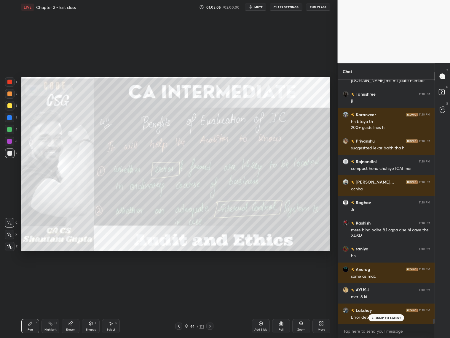
click at [212, 308] on icon at bounding box center [210, 325] width 5 height 5
click at [209, 308] on icon at bounding box center [210, 325] width 5 height 5
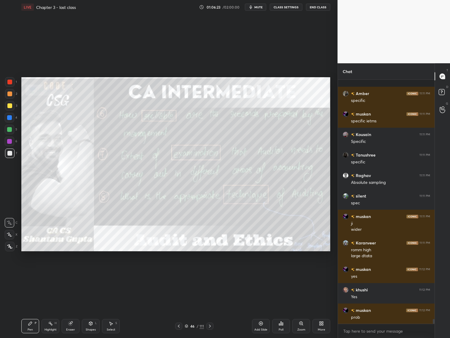
scroll to position [12472, 0]
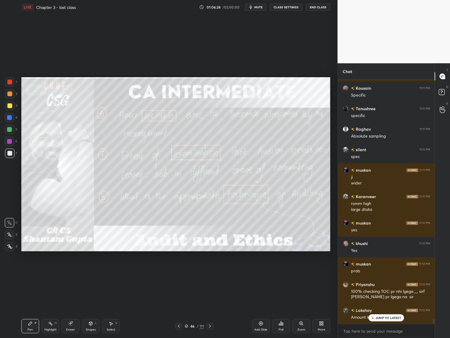
click at [187, 308] on icon at bounding box center [187, 326] width 4 height 4
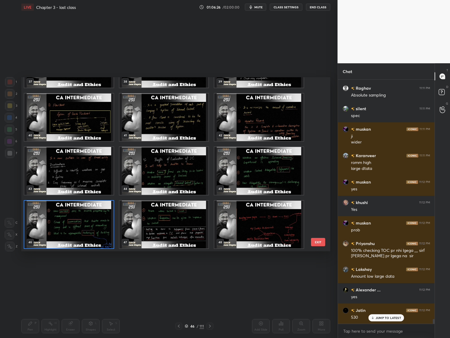
scroll to position [12554, 0]
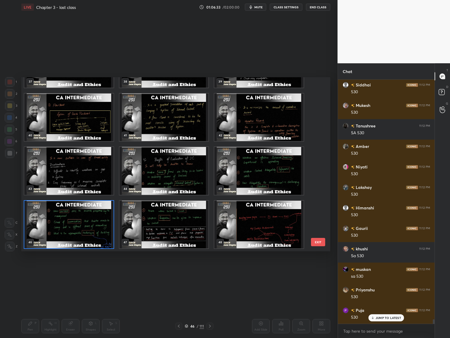
click at [170, 218] on img "grid" at bounding box center [164, 223] width 89 height 47
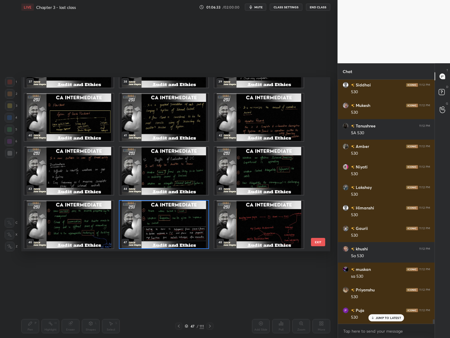
click at [170, 218] on img "grid" at bounding box center [164, 223] width 89 height 47
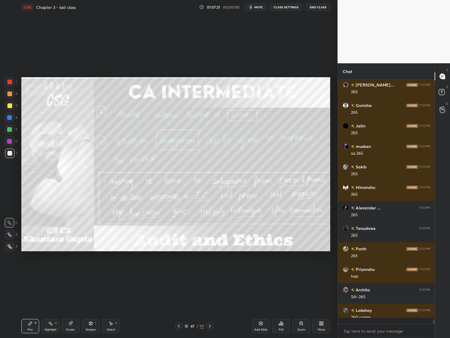
scroll to position [242, 95]
click at [178, 308] on div at bounding box center [178, 325] width 7 height 7
click at [180, 308] on icon at bounding box center [179, 325] width 5 height 5
click at [179, 308] on icon at bounding box center [179, 325] width 5 height 5
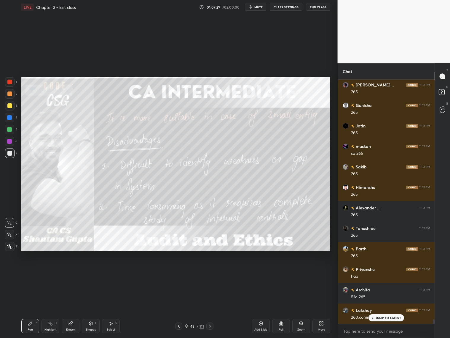
click at [209, 308] on div "Pen P Highlight H Eraser Shapes L Select S 43 / 111 Add Slide Poll Zoom More" at bounding box center [175, 326] width 309 height 24
click at [177, 308] on icon at bounding box center [179, 325] width 5 height 5
click at [209, 308] on icon at bounding box center [210, 325] width 5 height 5
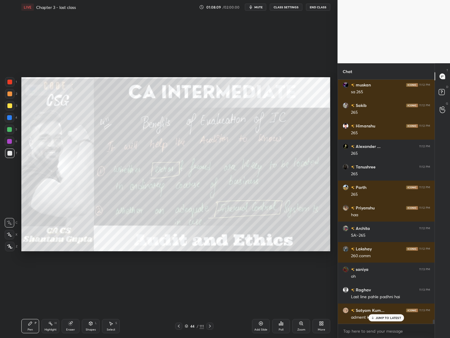
scroll to position [13633, 0]
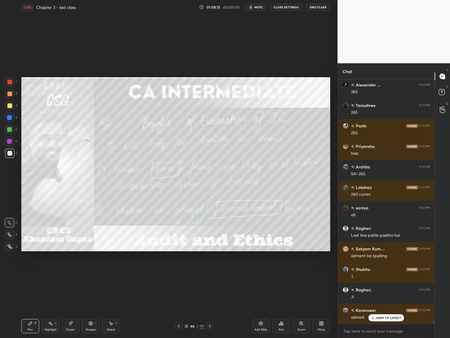
click at [388, 308] on p "JUMP TO LATEST" at bounding box center [389, 318] width 26 height 4
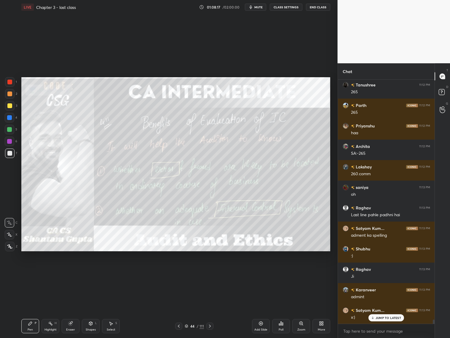
scroll to position [13715, 0]
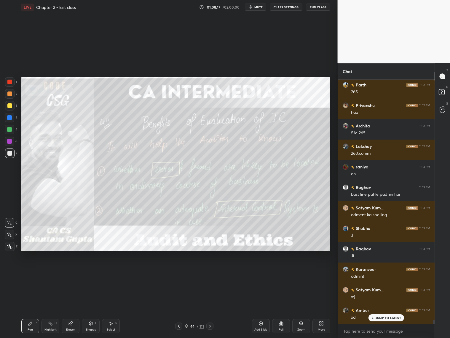
click at [210, 308] on icon at bounding box center [210, 325] width 5 height 5
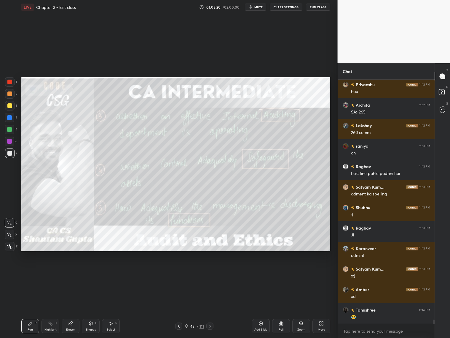
click at [209, 308] on icon at bounding box center [210, 325] width 5 height 5
click at [213, 308] on div at bounding box center [210, 325] width 7 height 7
click at [212, 308] on icon at bounding box center [210, 325] width 5 height 5
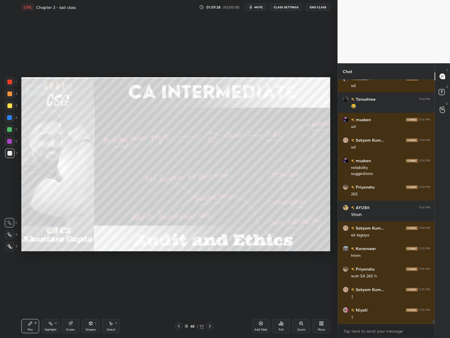
scroll to position [13966, 0]
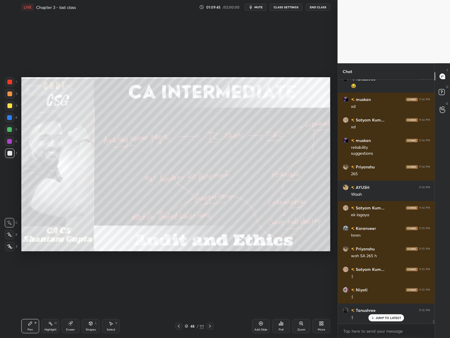
click at [211, 308] on icon at bounding box center [210, 325] width 5 height 5
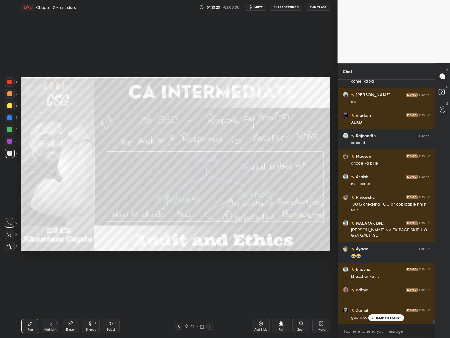
scroll to position [14986, 0]
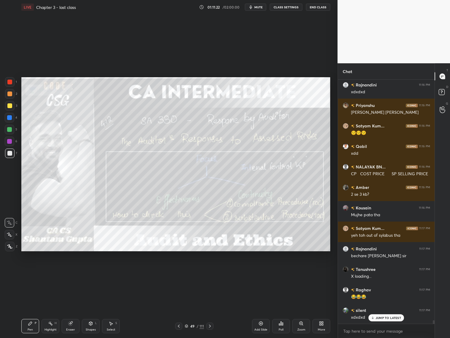
click at [186, 308] on div "49 / 111" at bounding box center [194, 325] width 38 height 7
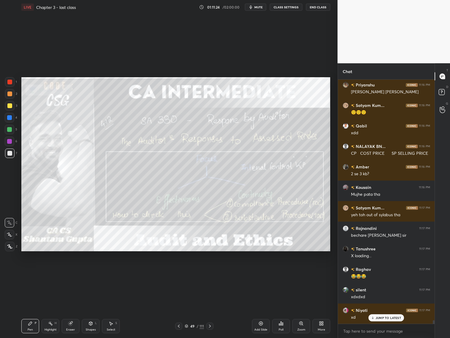
click at [187, 308] on icon at bounding box center [187, 326] width 4 height 4
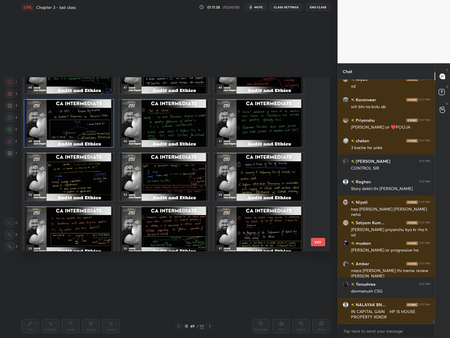
click at [84, 128] on img "grid" at bounding box center [68, 122] width 89 height 47
click at [83, 128] on img "grid" at bounding box center [68, 122] width 89 height 47
click at [84, 128] on img "grid" at bounding box center [68, 122] width 89 height 47
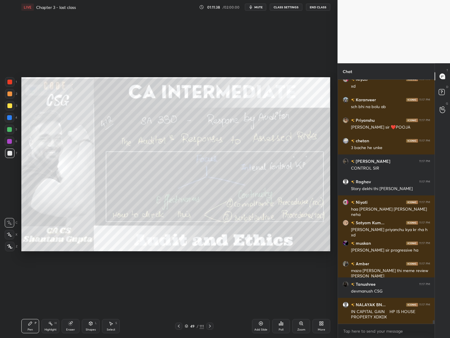
click at [83, 129] on img "grid" at bounding box center [68, 122] width 89 height 47
click at [84, 130] on img "grid" at bounding box center [68, 122] width 89 height 47
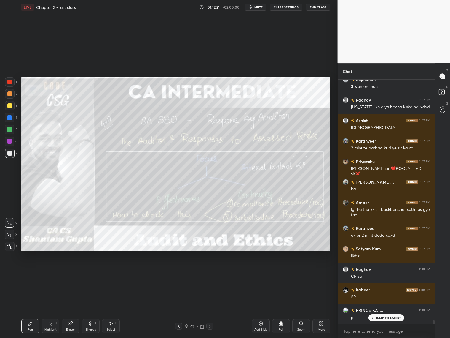
click at [211, 308] on icon at bounding box center [210, 325] width 5 height 5
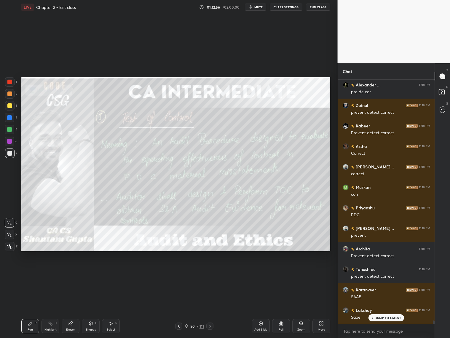
scroll to position [17829, 0]
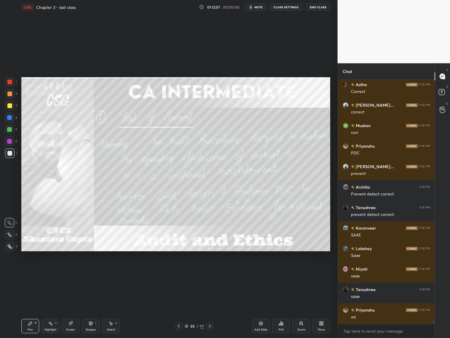
click at [210, 308] on icon at bounding box center [210, 325] width 5 height 5
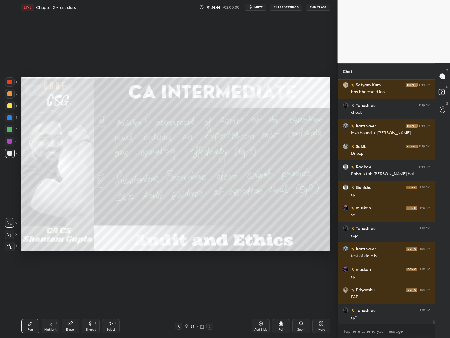
scroll to position [18791, 0]
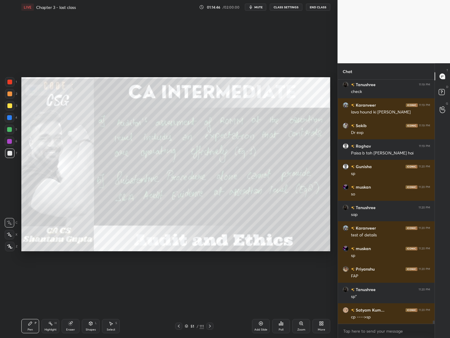
click at [211, 308] on icon at bounding box center [210, 325] width 5 height 5
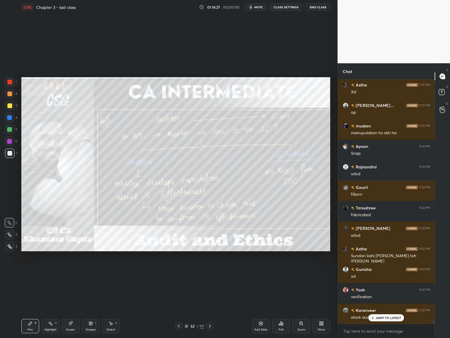
scroll to position [20148, 0]
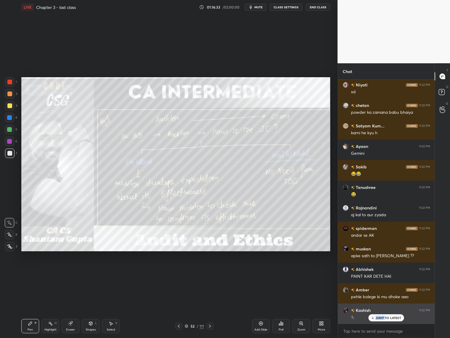
drag, startPoint x: 386, startPoint y: 316, endPoint x: 389, endPoint y: 313, distance: 4.6
click at [386, 308] on p "JUMP TO LATEST" at bounding box center [389, 318] width 26 height 4
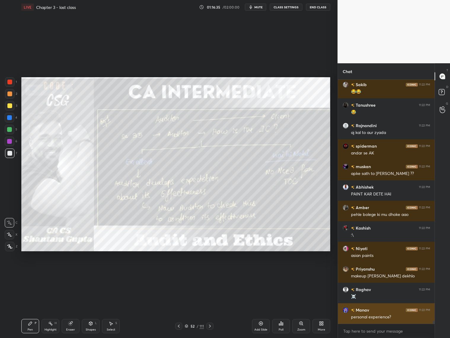
click at [382, 308] on div "personal experience?" at bounding box center [390, 317] width 79 height 6
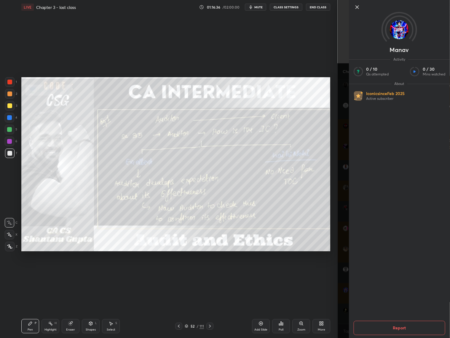
drag, startPoint x: 346, startPoint y: 313, endPoint x: 352, endPoint y: 310, distance: 6.4
click at [347, 308] on div "[PERSON_NAME] Activity 0 / 10 Qs attempted 0 / 30 Mins watched About Iconic sin…" at bounding box center [394, 169] width 113 height 338
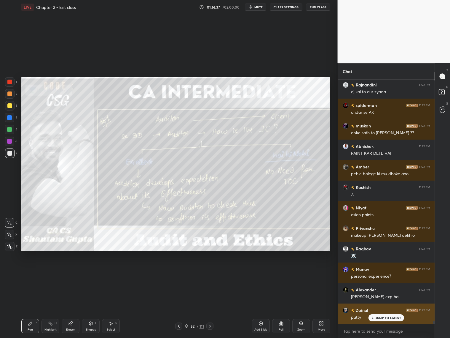
click at [379, 308] on p "JUMP TO LATEST" at bounding box center [389, 318] width 26 height 4
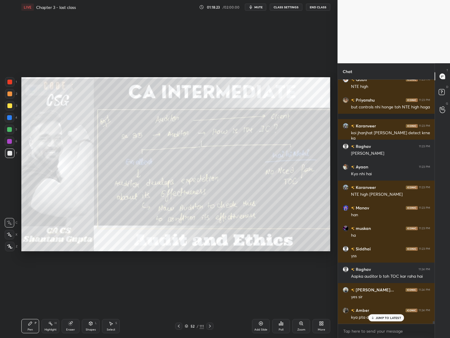
scroll to position [22432, 0]
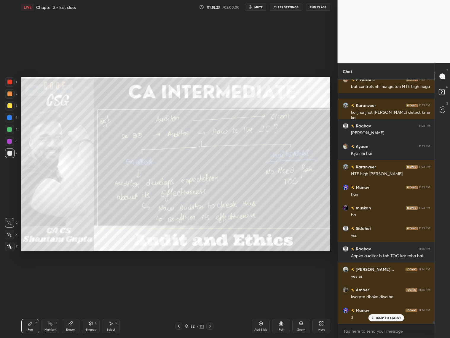
click at [382, 308] on p "JUMP TO LATEST" at bounding box center [389, 318] width 26 height 4
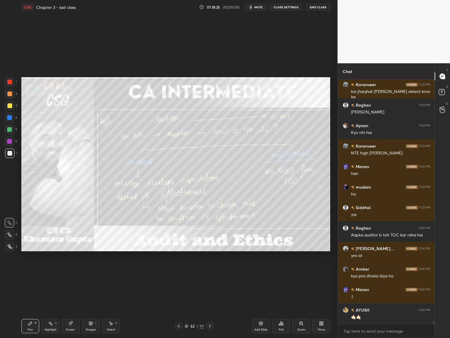
click at [210, 308] on icon at bounding box center [210, 325] width 2 height 3
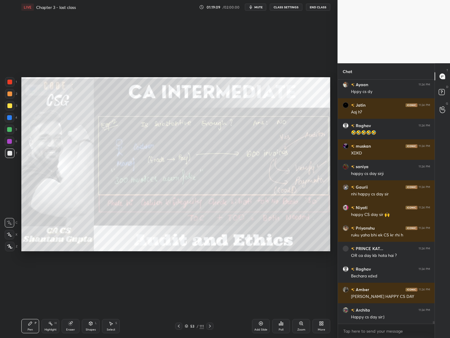
scroll to position [23292, 0]
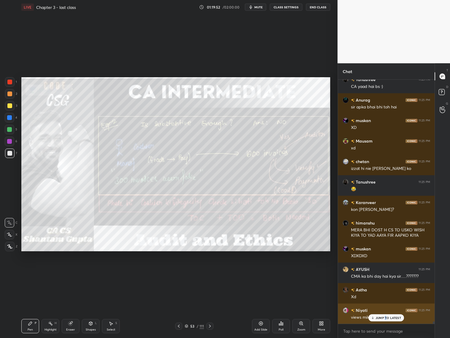
click at [386, 308] on p "JUMP TO LATEST" at bounding box center [389, 318] width 26 height 4
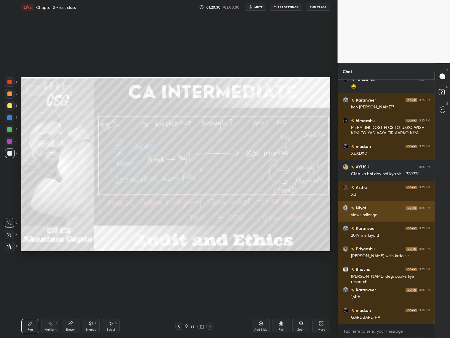
scroll to position [24127, 0]
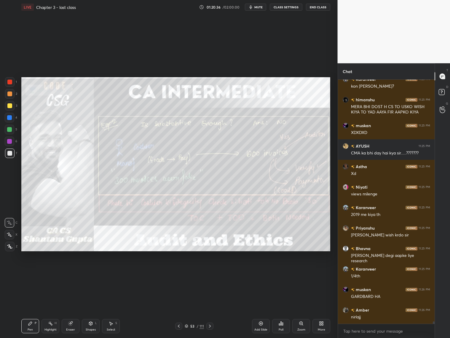
click at [211, 308] on icon at bounding box center [210, 325] width 5 height 5
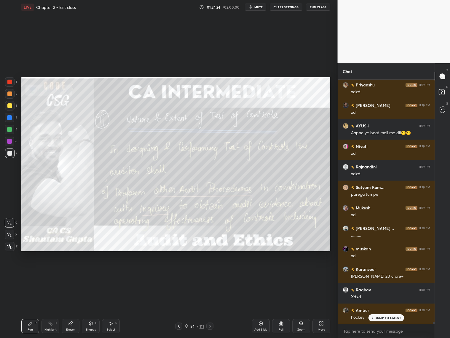
scroll to position [27572, 0]
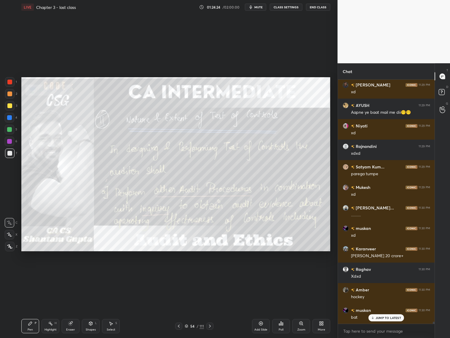
drag, startPoint x: 208, startPoint y: 327, endPoint x: 212, endPoint y: 324, distance: 4.5
click at [209, 308] on icon at bounding box center [210, 325] width 5 height 5
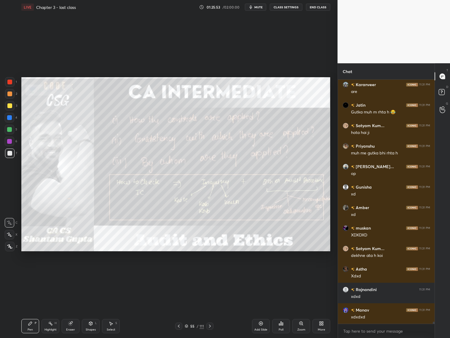
scroll to position [28868, 0]
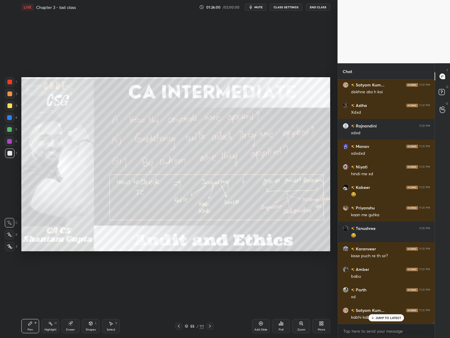
click at [210, 308] on div at bounding box center [210, 325] width 7 height 7
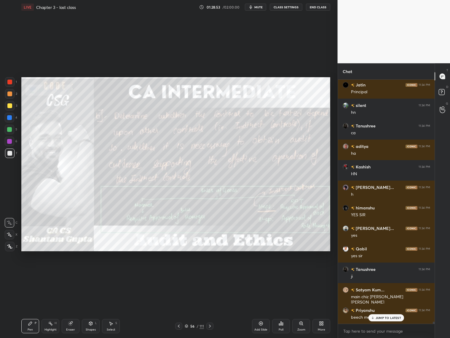
scroll to position [30239, 0]
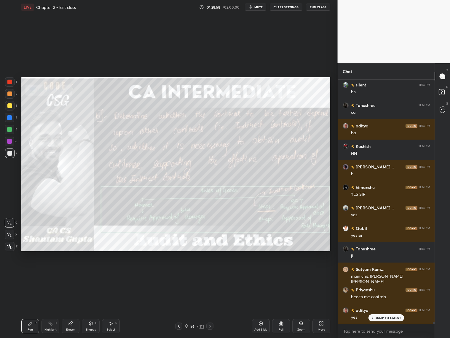
click at [210, 308] on icon at bounding box center [210, 325] width 5 height 5
click at [179, 308] on icon at bounding box center [179, 325] width 5 height 5
click at [180, 308] on icon at bounding box center [179, 325] width 5 height 5
click at [210, 308] on icon at bounding box center [210, 325] width 2 height 3
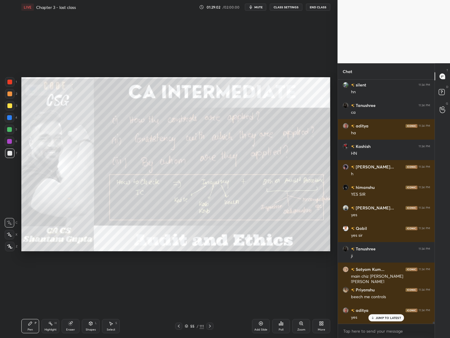
click at [210, 308] on icon at bounding box center [210, 325] width 5 height 5
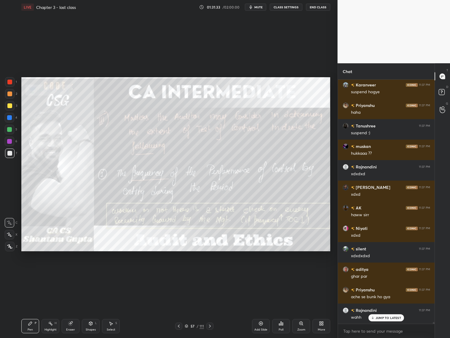
scroll to position [35415, 0]
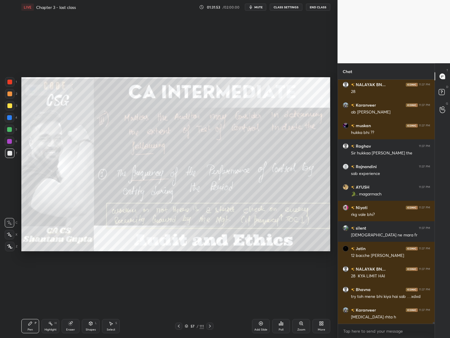
click at [260, 7] on span "mute" at bounding box center [259, 7] width 8 height 4
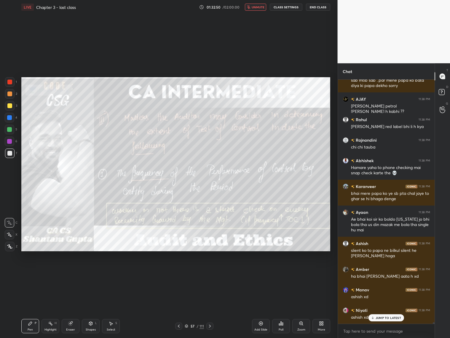
scroll to position [36205, 0]
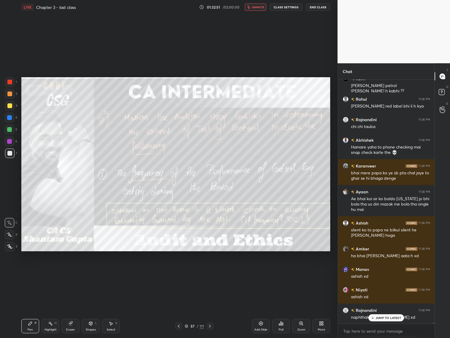
click at [258, 6] on span "unmute" at bounding box center [258, 7] width 13 height 4
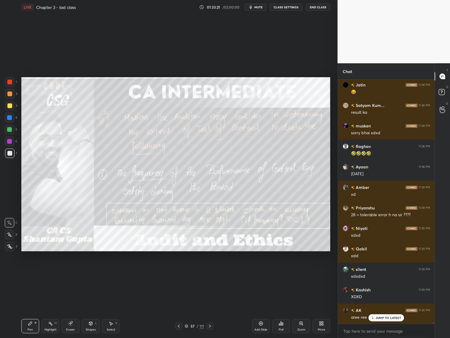
scroll to position [36876, 0]
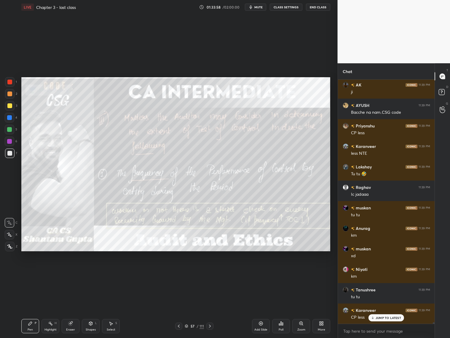
click at [211, 308] on icon at bounding box center [210, 325] width 5 height 5
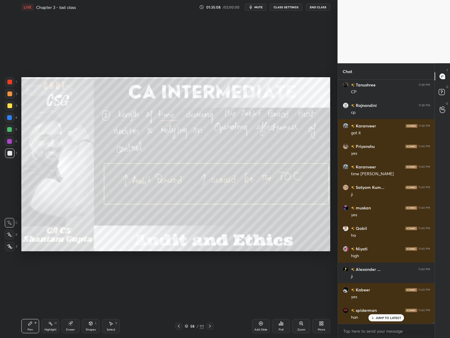
scroll to position [37926, 0]
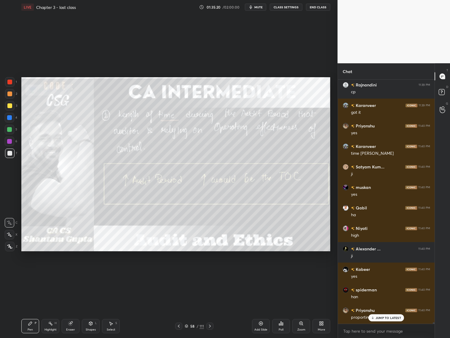
click at [75, 308] on div "Eraser" at bounding box center [71, 326] width 18 height 14
drag, startPoint x: 32, startPoint y: 327, endPoint x: 33, endPoint y: 324, distance: 3.3
click at [33, 308] on div "Pen P" at bounding box center [30, 326] width 18 height 14
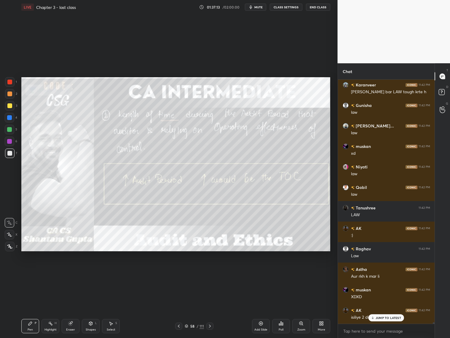
scroll to position [40143, 0]
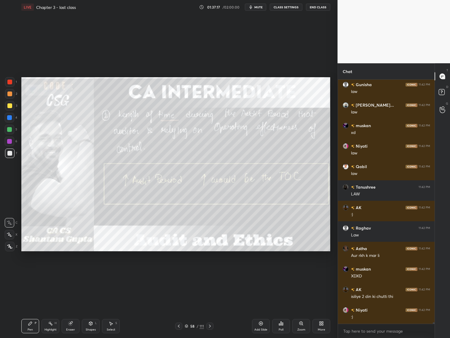
click at [211, 308] on icon at bounding box center [210, 325] width 5 height 5
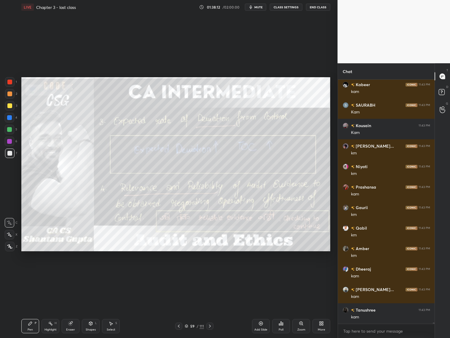
scroll to position [41187, 0]
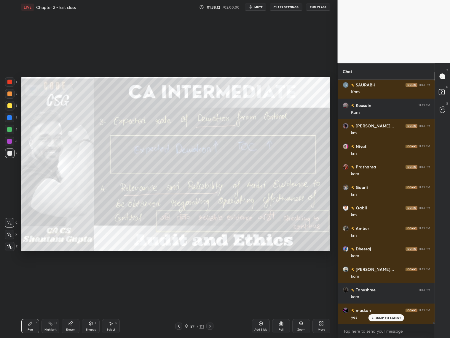
click at [210, 308] on icon at bounding box center [210, 325] width 5 height 5
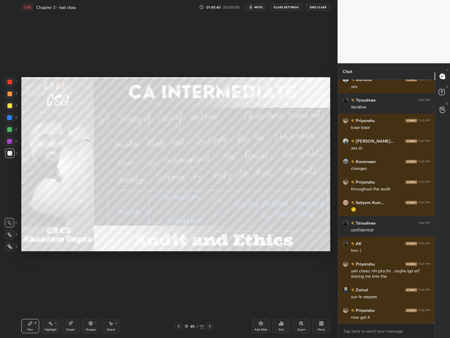
scroll to position [42862, 0]
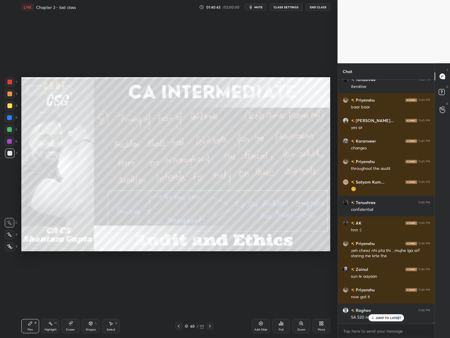
click at [398, 308] on p "JUMP TO LATEST" at bounding box center [389, 318] width 26 height 4
click at [210, 308] on icon at bounding box center [210, 325] width 5 height 5
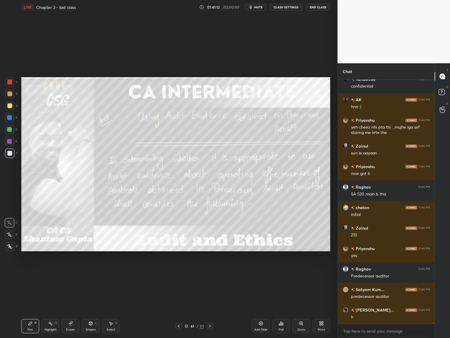
scroll to position [43005, 0]
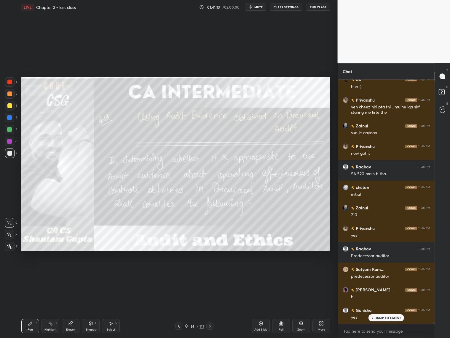
click at [210, 308] on icon at bounding box center [210, 325] width 5 height 5
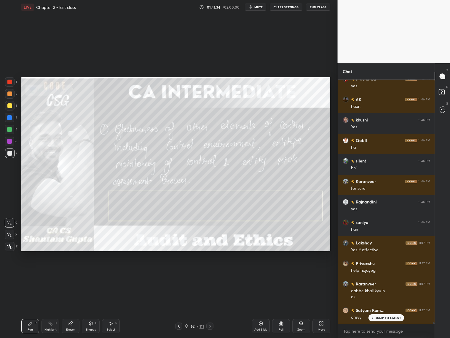
scroll to position [43401, 0]
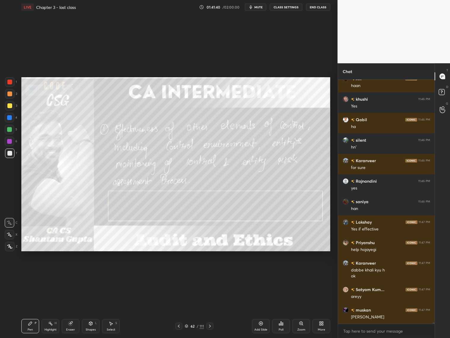
click at [69, 308] on div "Eraser" at bounding box center [71, 326] width 18 height 14
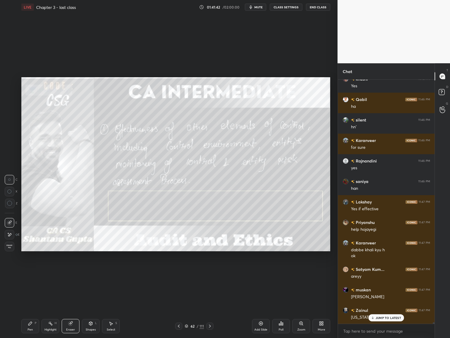
click at [36, 308] on div "Pen P" at bounding box center [30, 326] width 18 height 14
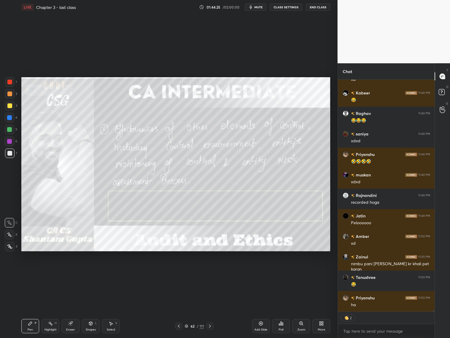
scroll to position [2, 2]
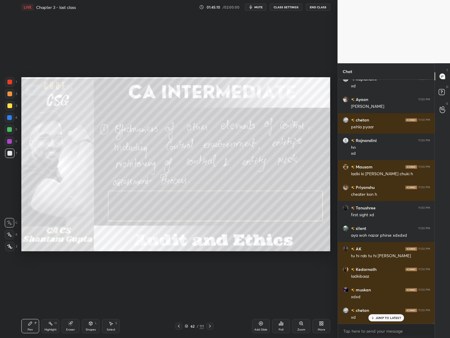
click at [212, 308] on icon at bounding box center [210, 325] width 5 height 5
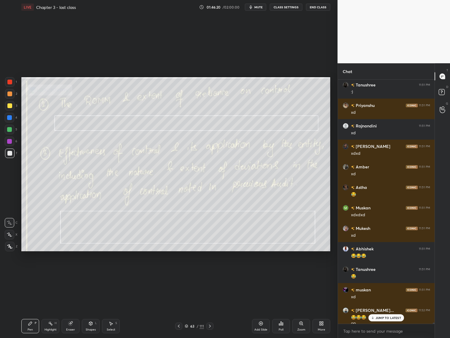
scroll to position [48815, 0]
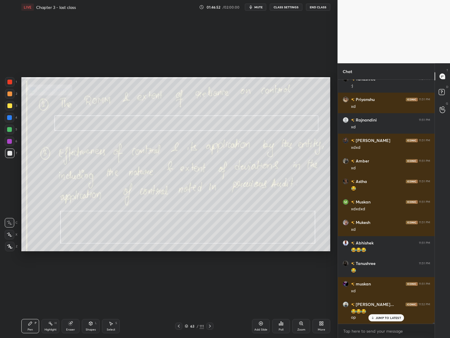
click at [9, 132] on div at bounding box center [9, 129] width 9 height 9
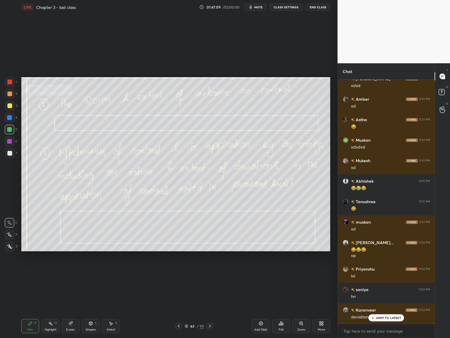
scroll to position [48917, 0]
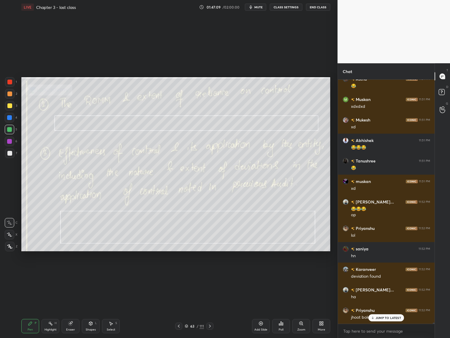
click at [13, 91] on div at bounding box center [9, 93] width 9 height 9
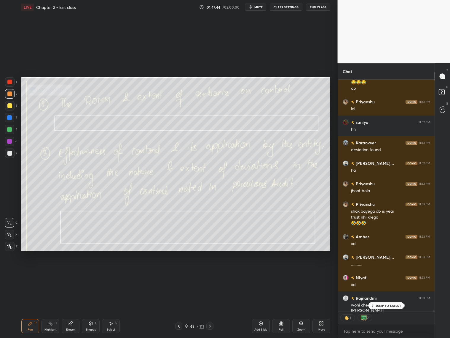
scroll to position [49064, 0]
click at [386, 304] on p "JUMP TO LATEST" at bounding box center [389, 306] width 26 height 4
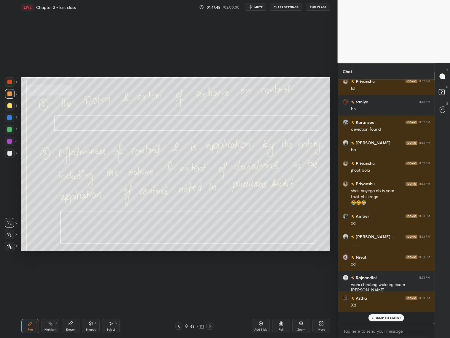
scroll to position [49072, 0]
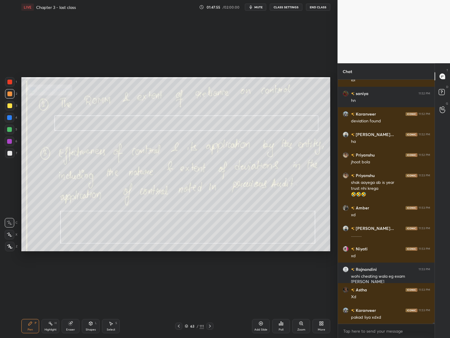
drag, startPoint x: 186, startPoint y: 325, endPoint x: 188, endPoint y: 327, distance: 3.2
click at [187, 308] on icon at bounding box center [187, 326] width 4 height 4
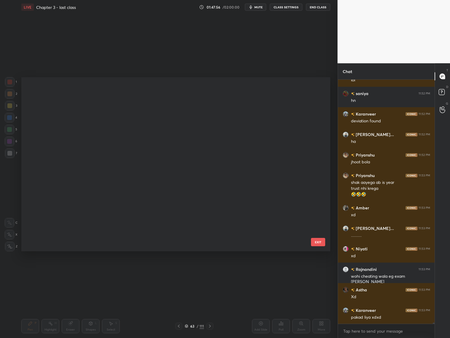
scroll to position [172, 306]
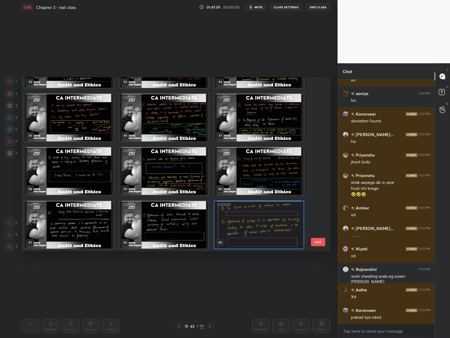
click at [318, 157] on div "49 50 51 52 53 54 55 56 57 58 59 60 61 62 63" at bounding box center [170, 164] width 299 height 174
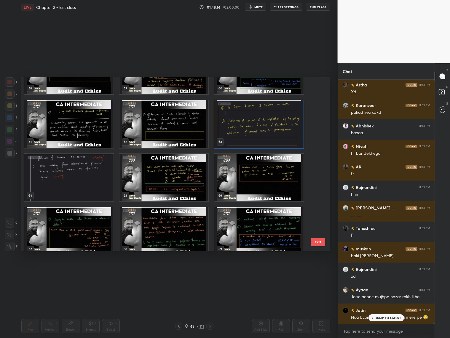
scroll to position [49318, 0]
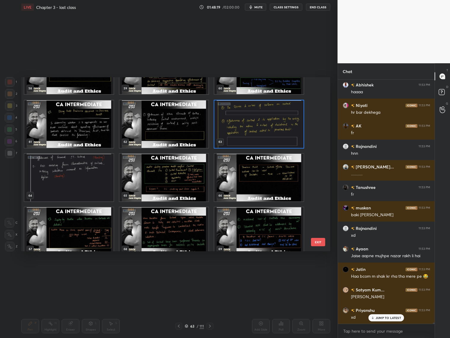
click at [62, 170] on img "grid" at bounding box center [68, 177] width 89 height 47
click at [62, 169] on img "grid" at bounding box center [68, 177] width 89 height 47
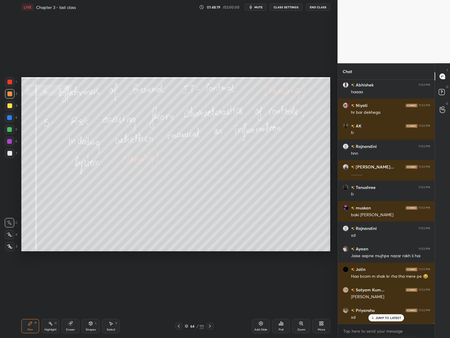
click at [62, 168] on img "grid" at bounding box center [68, 177] width 89 height 47
click at [61, 169] on img "grid" at bounding box center [68, 177] width 89 height 47
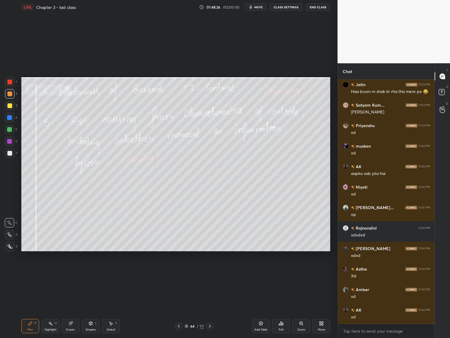
scroll to position [49543, 0]
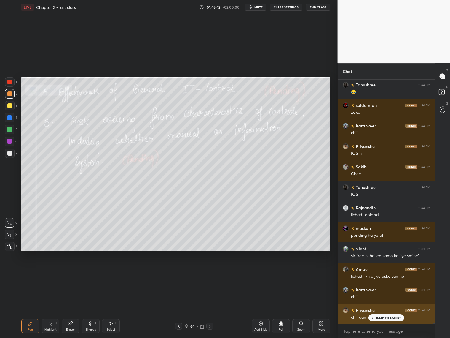
click at [382, 308] on p "JUMP TO LATEST" at bounding box center [389, 318] width 26 height 4
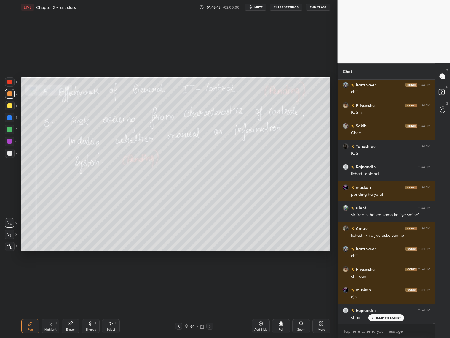
click at [210, 308] on icon at bounding box center [210, 325] width 5 height 5
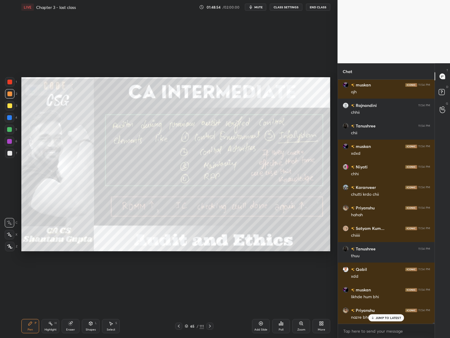
click at [180, 308] on icon at bounding box center [179, 325] width 5 height 5
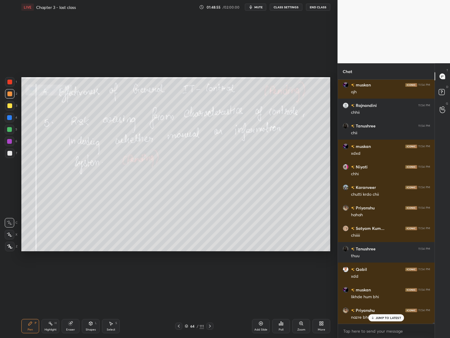
click at [180, 308] on icon at bounding box center [179, 325] width 5 height 5
click at [182, 308] on div at bounding box center [178, 325] width 7 height 7
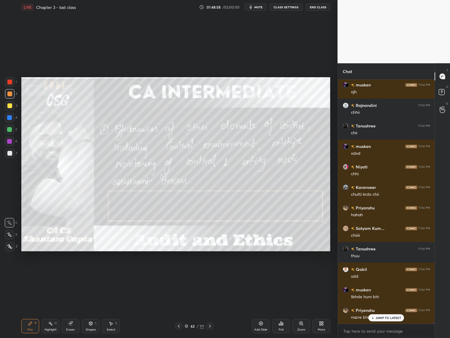
click at [212, 308] on icon at bounding box center [210, 325] width 5 height 5
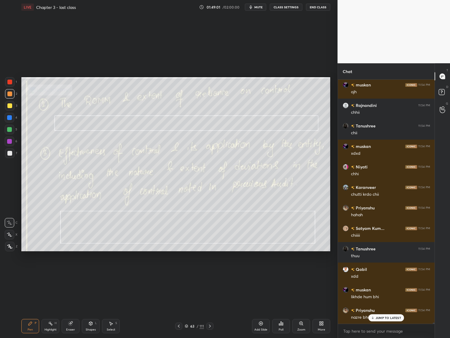
click at [210, 308] on icon at bounding box center [210, 325] width 5 height 5
click at [211, 308] on icon at bounding box center [210, 325] width 5 height 5
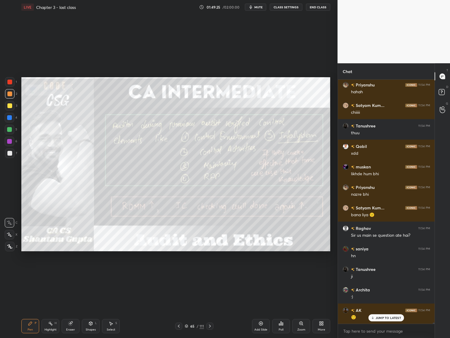
scroll to position [50178, 0]
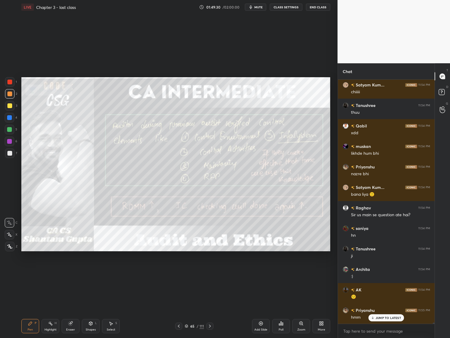
click at [210, 308] on icon at bounding box center [210, 325] width 5 height 5
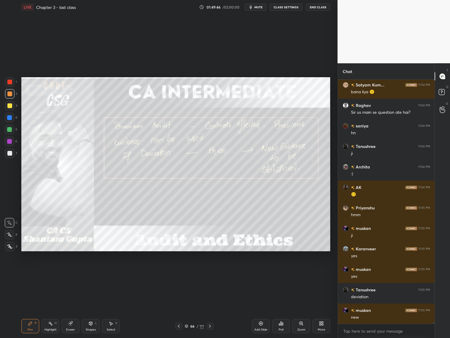
scroll to position [50300, 0]
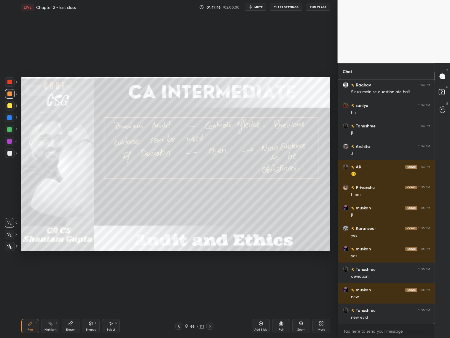
click at [210, 308] on icon at bounding box center [210, 325] width 5 height 5
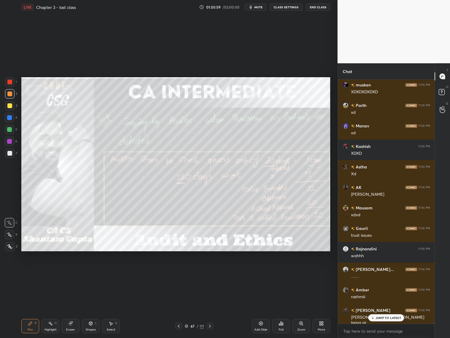
scroll to position [51391, 0]
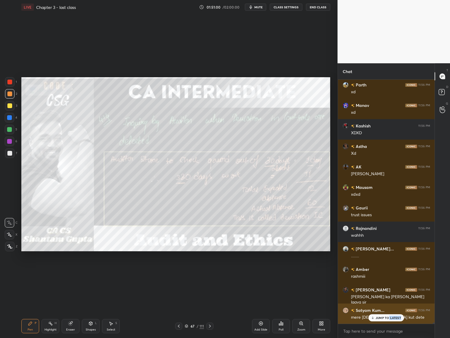
click at [390, 308] on div "JUMP TO LATEST" at bounding box center [387, 317] width 36 height 7
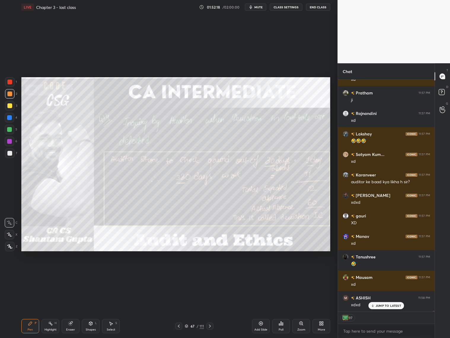
scroll to position [52924, 0]
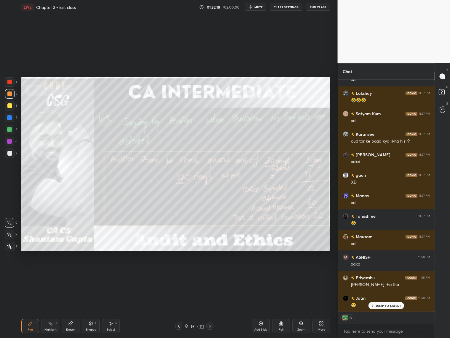
click at [209, 308] on icon at bounding box center [210, 325] width 5 height 5
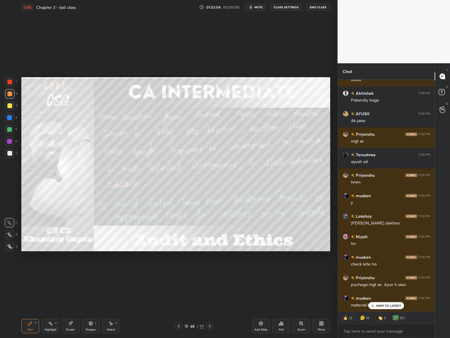
scroll to position [53558, 0]
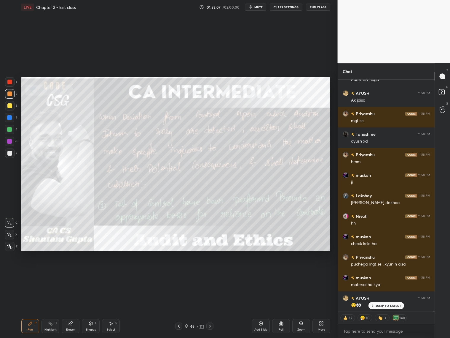
click at [212, 308] on icon at bounding box center [210, 325] width 5 height 5
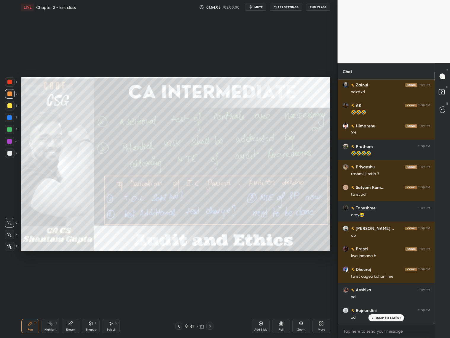
scroll to position [54718, 0]
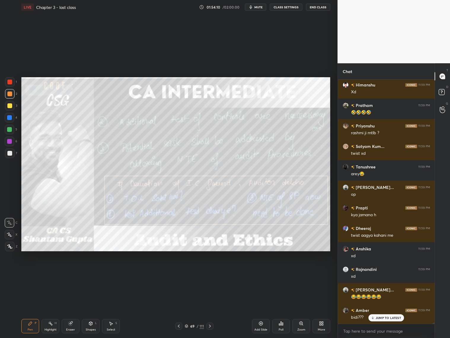
click at [210, 308] on div at bounding box center [210, 325] width 7 height 7
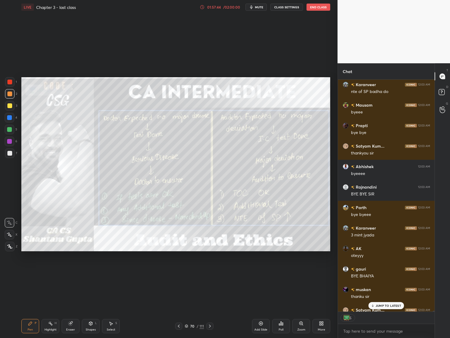
scroll to position [57198, 0]
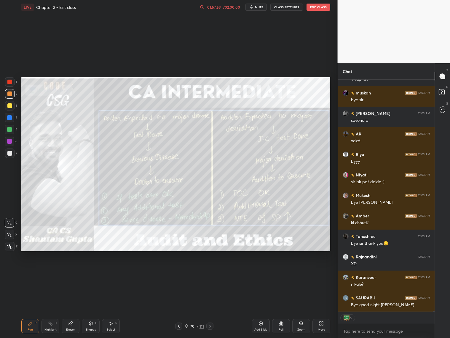
drag, startPoint x: 212, startPoint y: 327, endPoint x: 215, endPoint y: 325, distance: 3.5
click at [213, 308] on div at bounding box center [210, 325] width 7 height 7
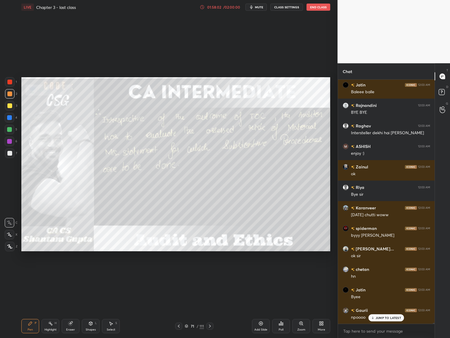
click at [211, 308] on icon at bounding box center [210, 325] width 5 height 5
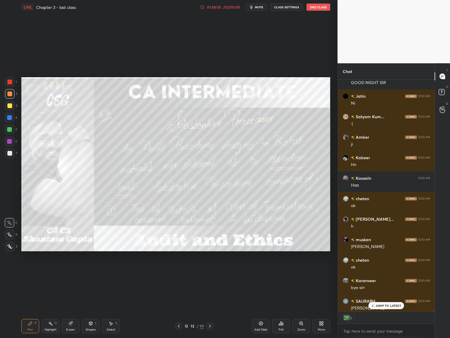
click at [182, 308] on div at bounding box center [178, 325] width 7 height 7
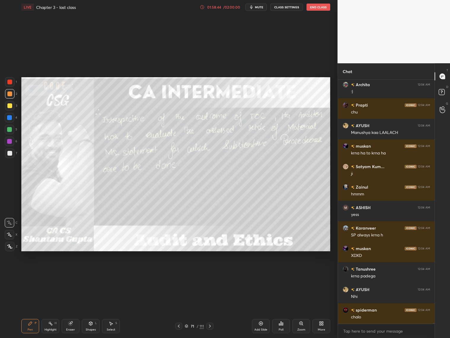
click at [188, 308] on div "71 / 111" at bounding box center [194, 325] width 19 height 5
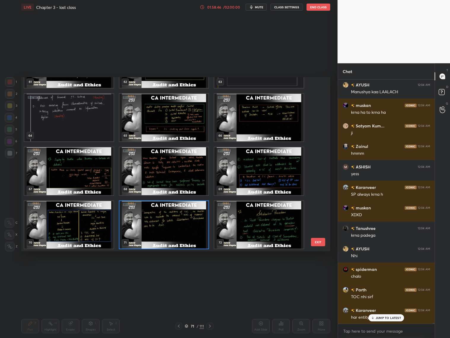
click at [269, 216] on img "grid" at bounding box center [259, 224] width 89 height 47
click at [271, 215] on img "grid" at bounding box center [259, 224] width 89 height 47
click at [271, 216] on img "grid" at bounding box center [259, 224] width 89 height 47
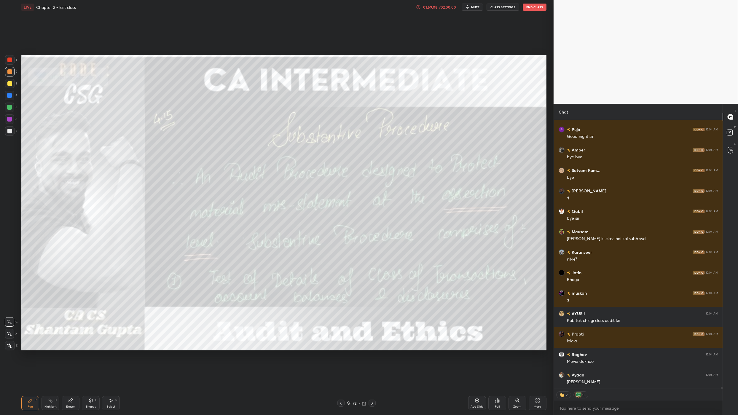
click at [450, 9] on button "End Class" at bounding box center [535, 7] width 24 height 7
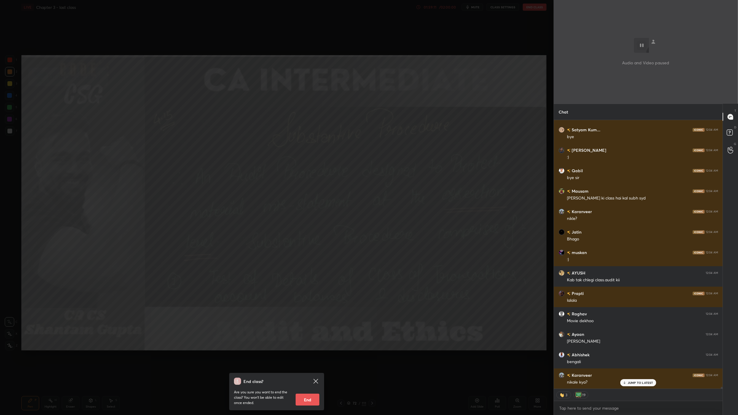
click at [307, 308] on button "End" at bounding box center [308, 400] width 24 height 12
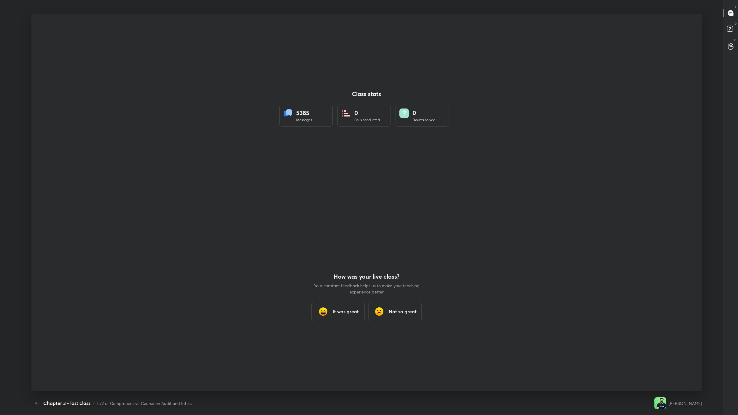
type textarea "x"
click at [310, 308] on div "Back Chapter 3 - last class • L72 of Comprehensive Course on Audit and Ethics" at bounding box center [341, 404] width 621 height 24
drag, startPoint x: 325, startPoint y: 405, endPoint x: 338, endPoint y: 410, distance: 14.4
click at [338, 308] on div "Back Chapter 3 - last class • L72 of Comprehensive Course on Audit and Ethics" at bounding box center [341, 404] width 621 height 24
